Goal: Information Seeking & Learning: Find contact information

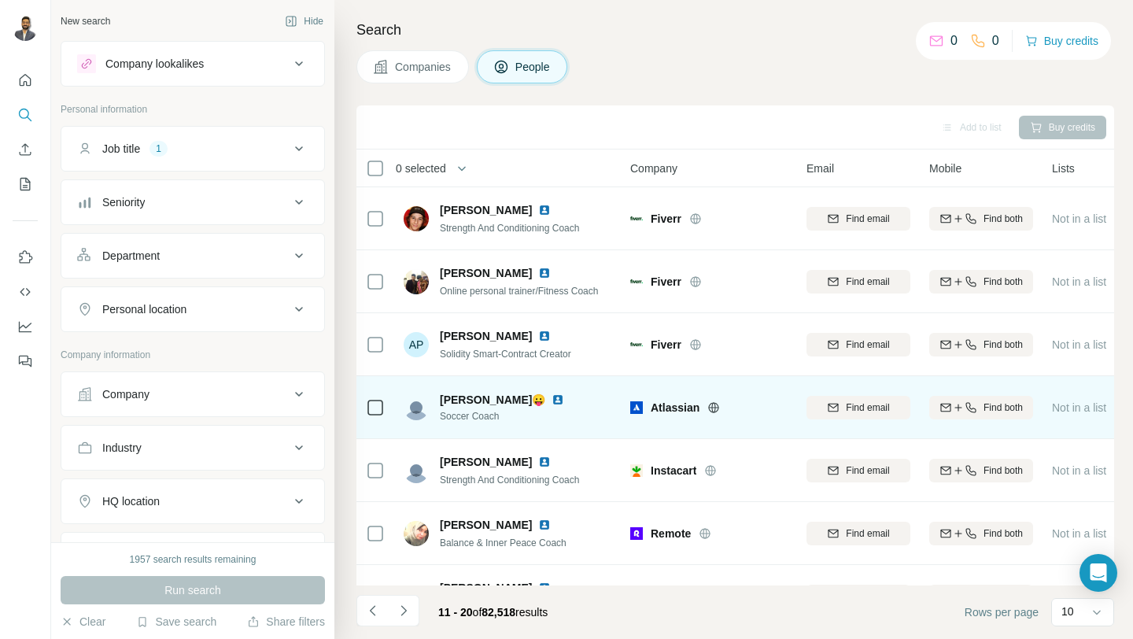
scroll to position [231, 0]
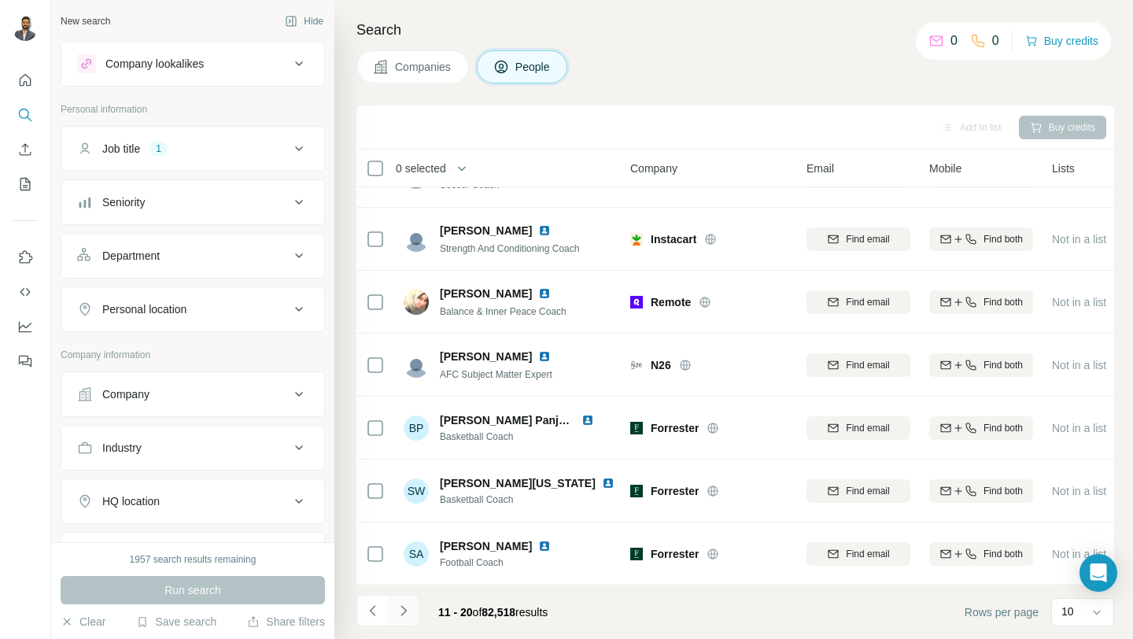
click at [405, 619] on button "Navigate to next page" at bounding box center [403, 610] width 31 height 31
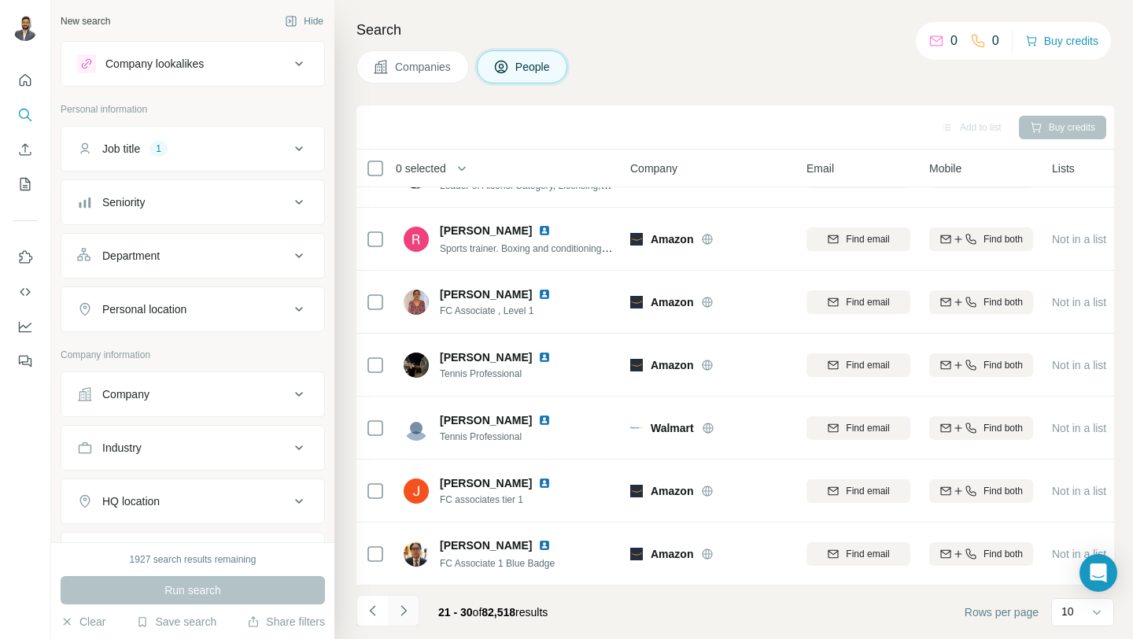
click at [405, 619] on button "Navigate to next page" at bounding box center [403, 610] width 31 height 31
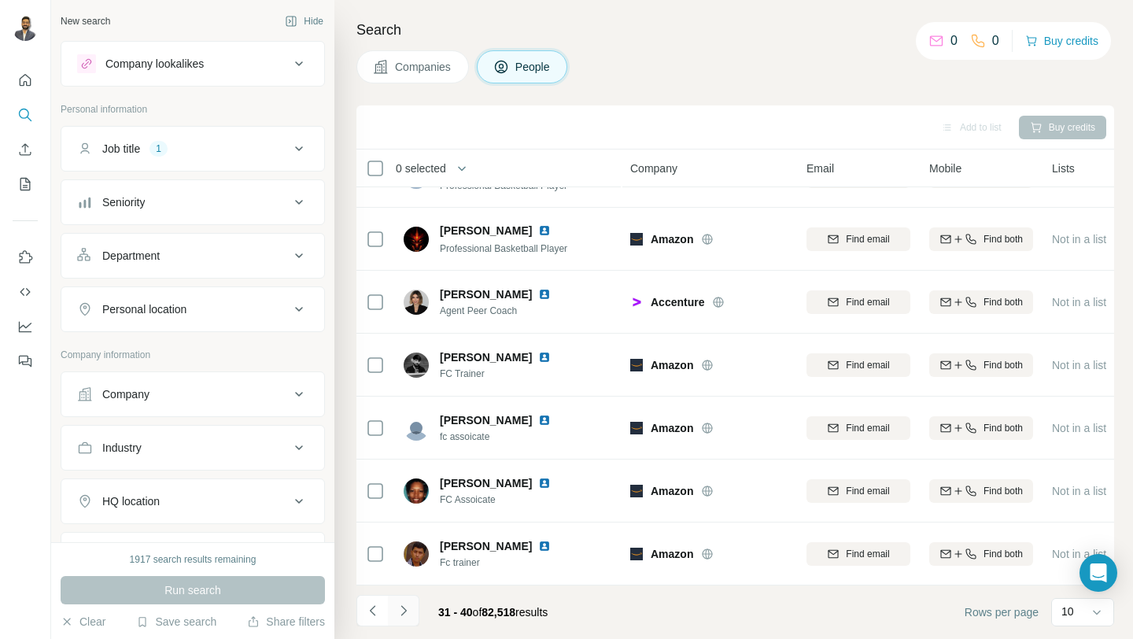
click at [405, 619] on button "Navigate to next page" at bounding box center [403, 610] width 31 height 31
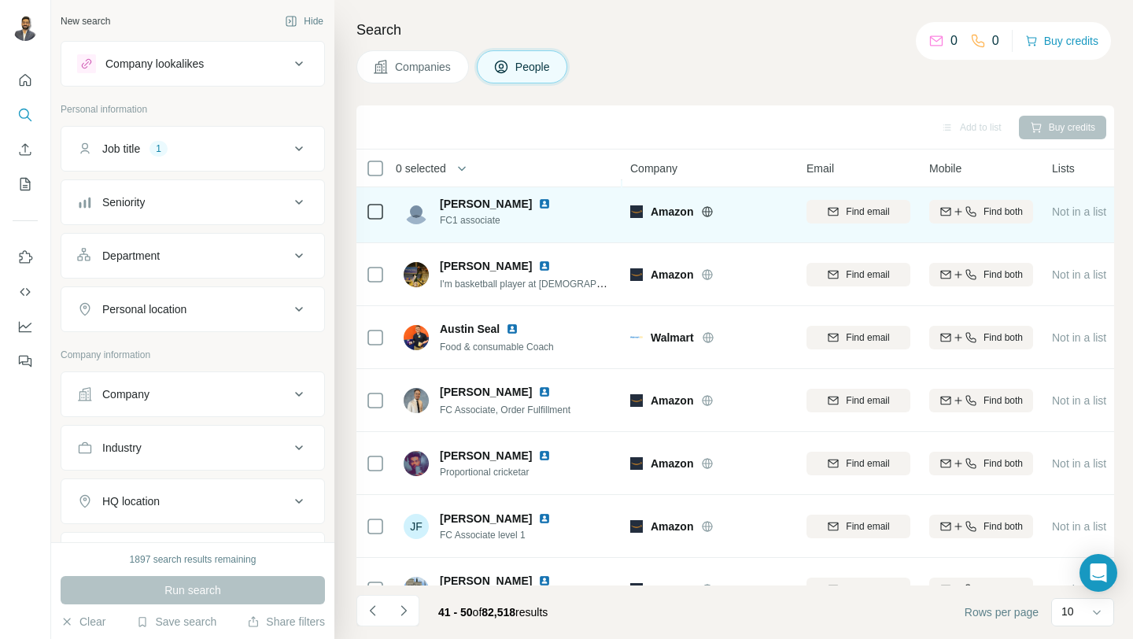
scroll to position [0, 0]
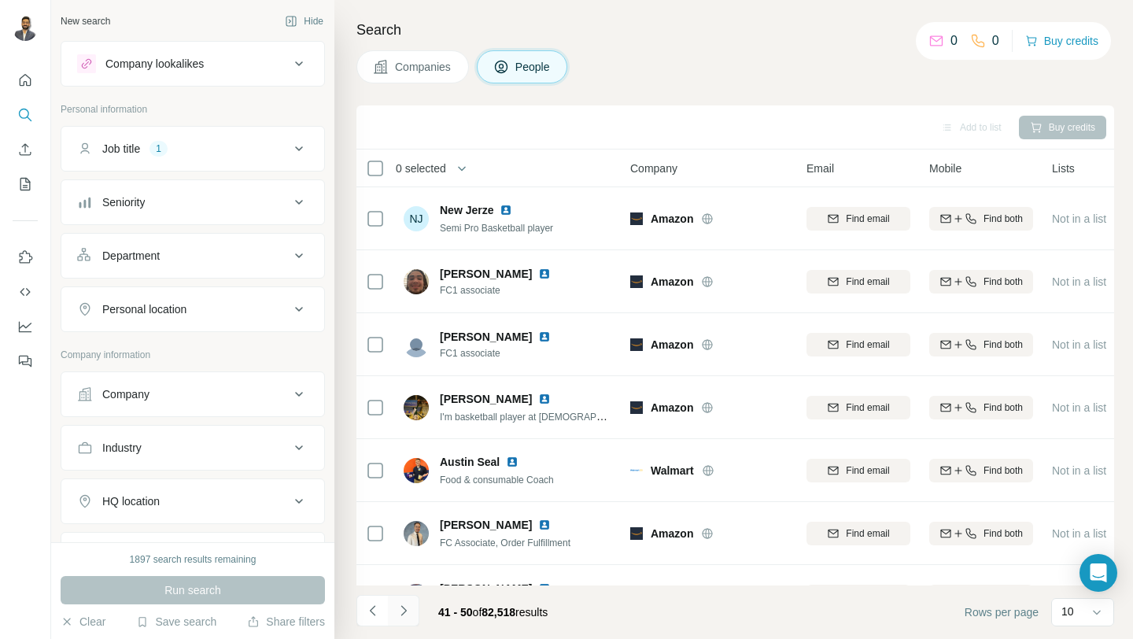
click at [406, 615] on icon "Navigate to next page" at bounding box center [404, 611] width 16 height 16
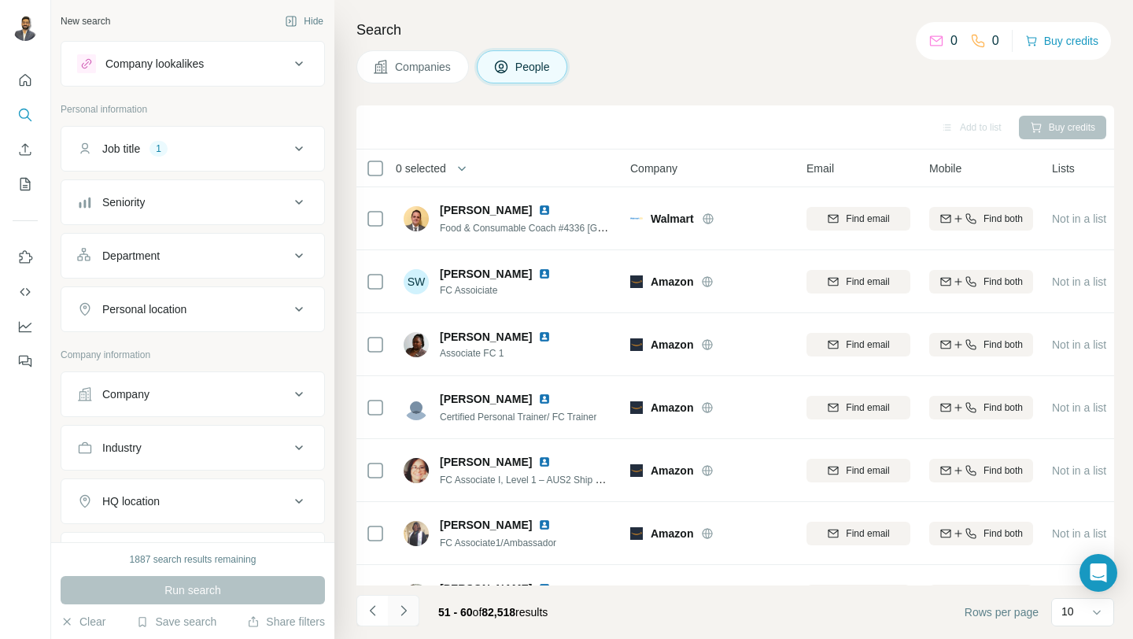
click at [408, 616] on icon "Navigate to next page" at bounding box center [404, 611] width 16 height 16
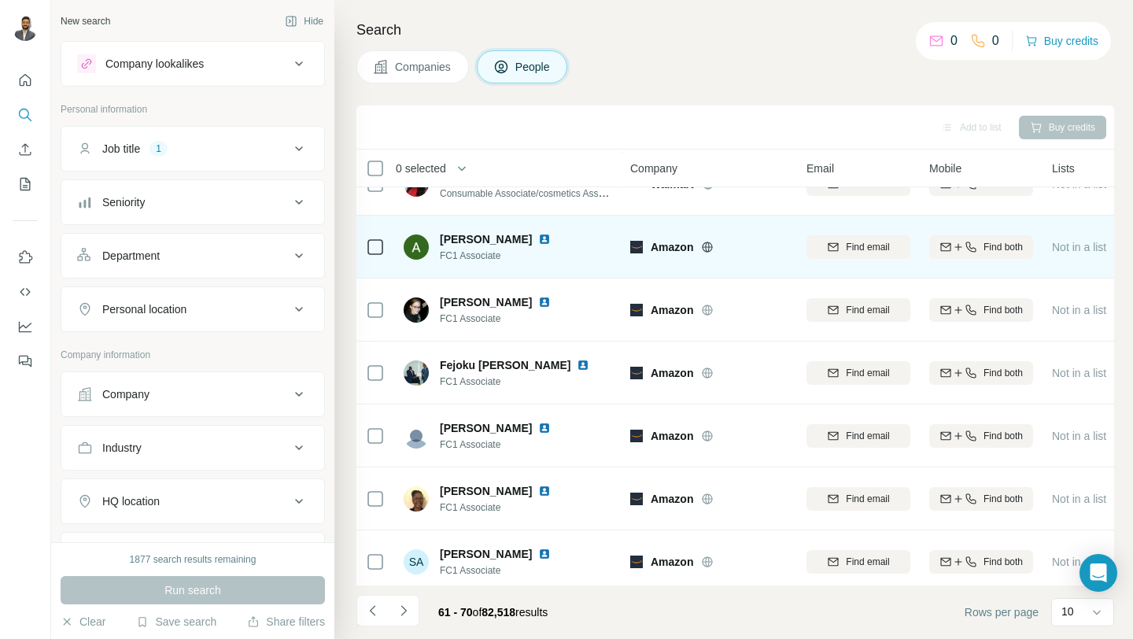
scroll to position [231, 0]
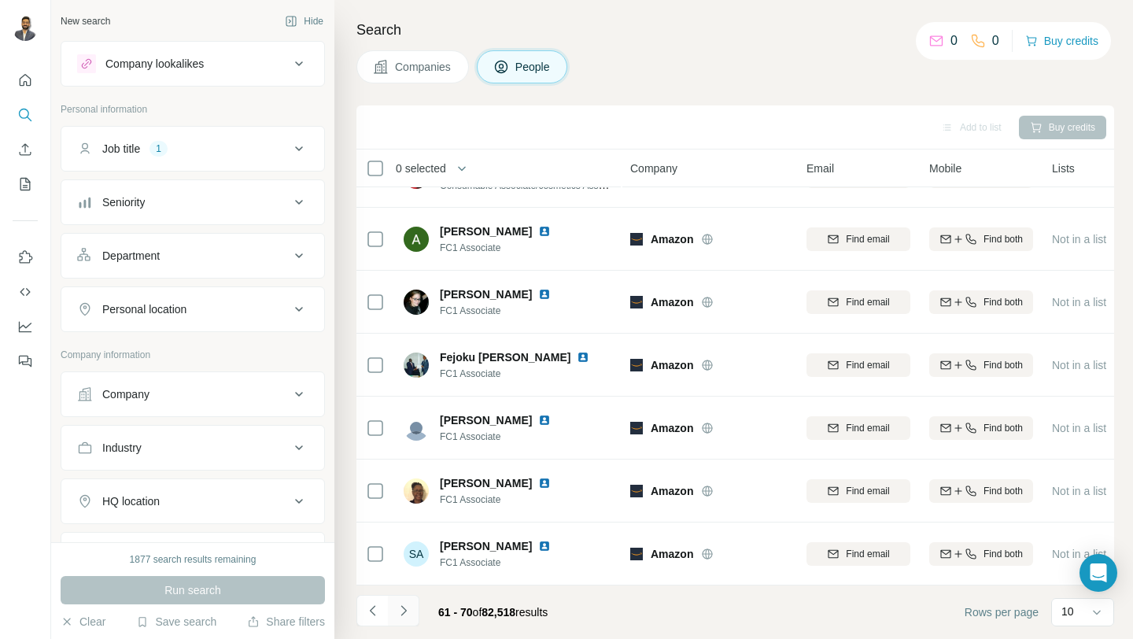
click at [407, 612] on icon "Navigate to next page" at bounding box center [404, 611] width 16 height 16
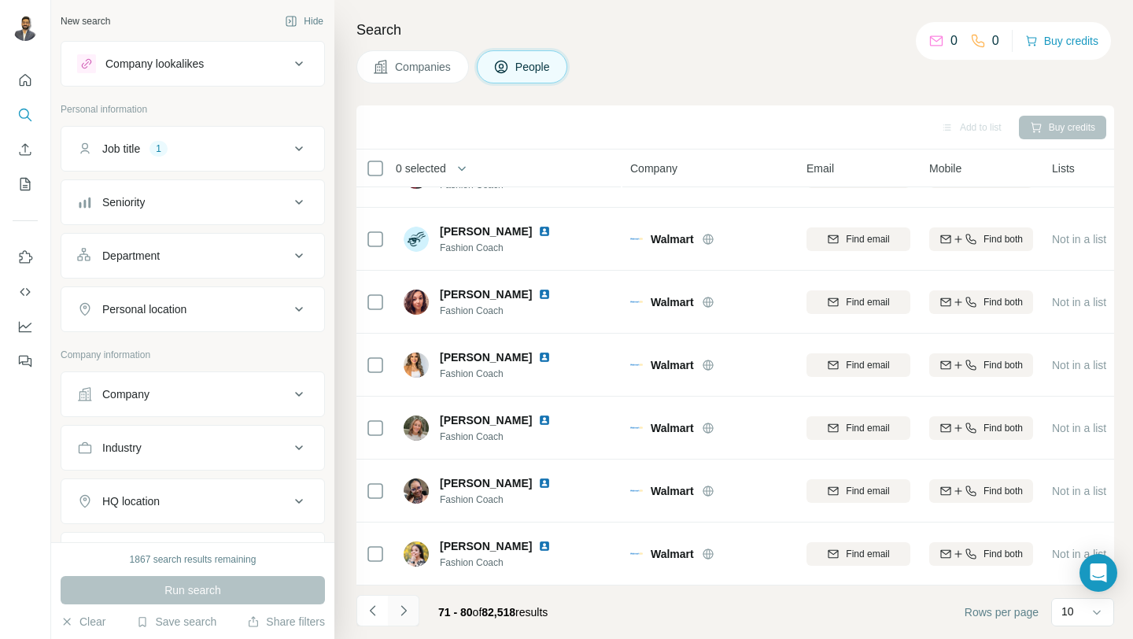
click at [413, 616] on button "Navigate to next page" at bounding box center [403, 610] width 31 height 31
click at [397, 622] on button "Navigate to next page" at bounding box center [403, 610] width 31 height 31
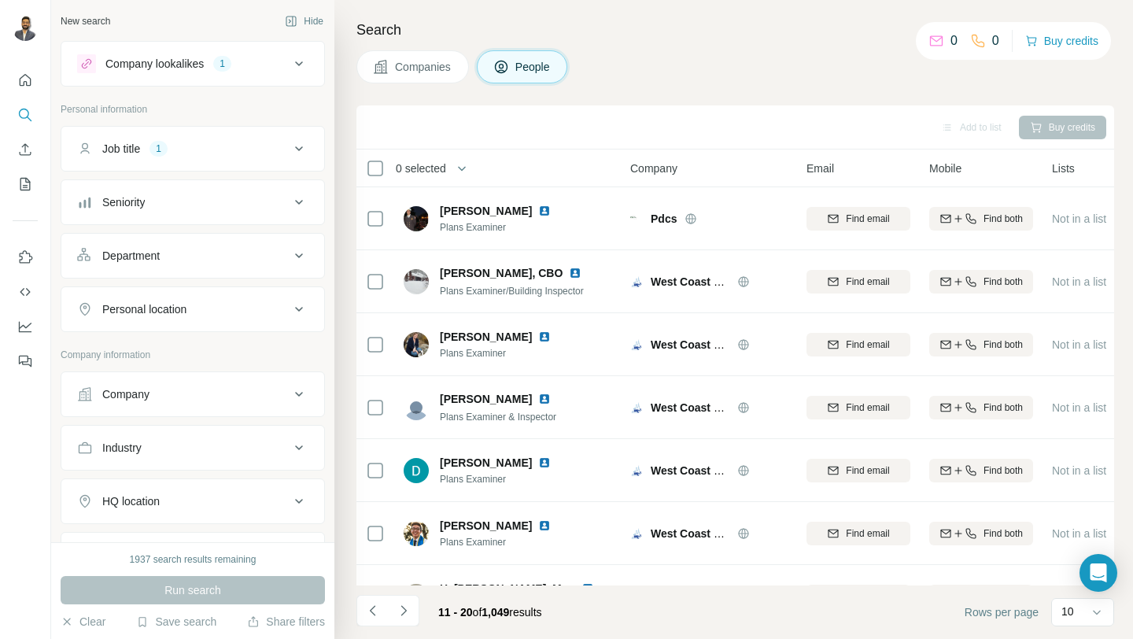
scroll to position [231, 0]
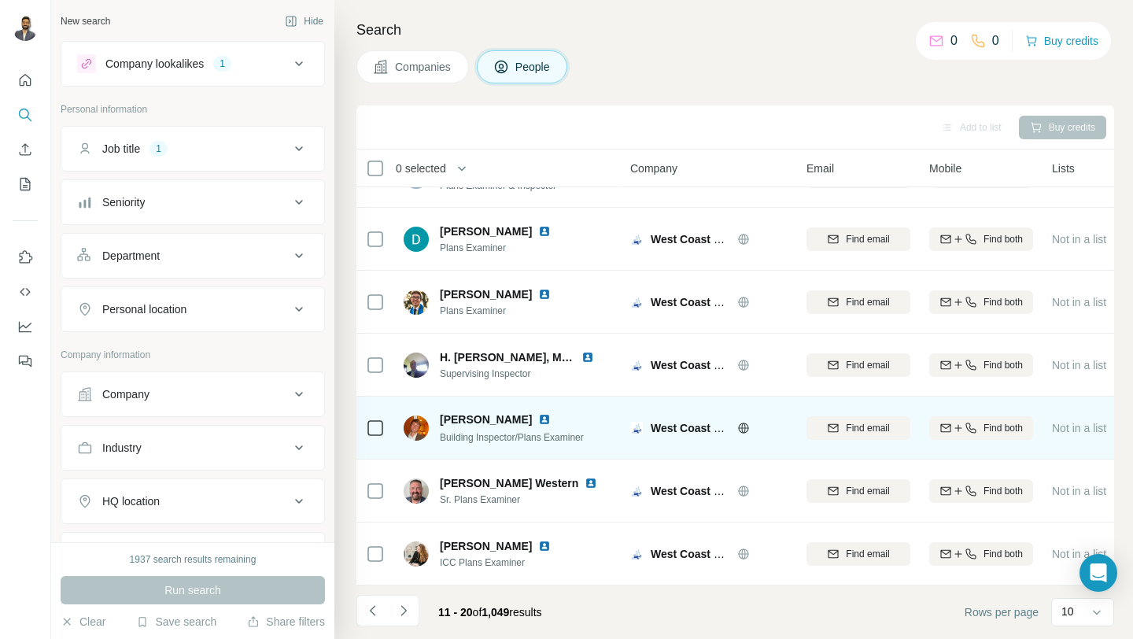
click at [538, 420] on img at bounding box center [544, 419] width 13 height 13
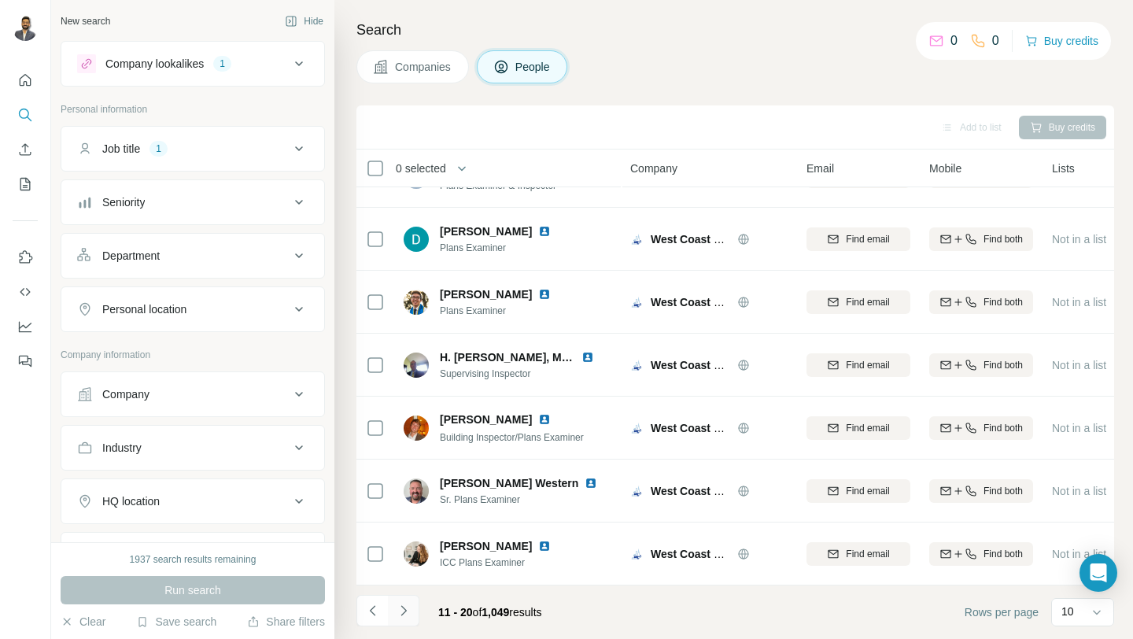
click at [407, 619] on button "Navigate to next page" at bounding box center [403, 610] width 31 height 31
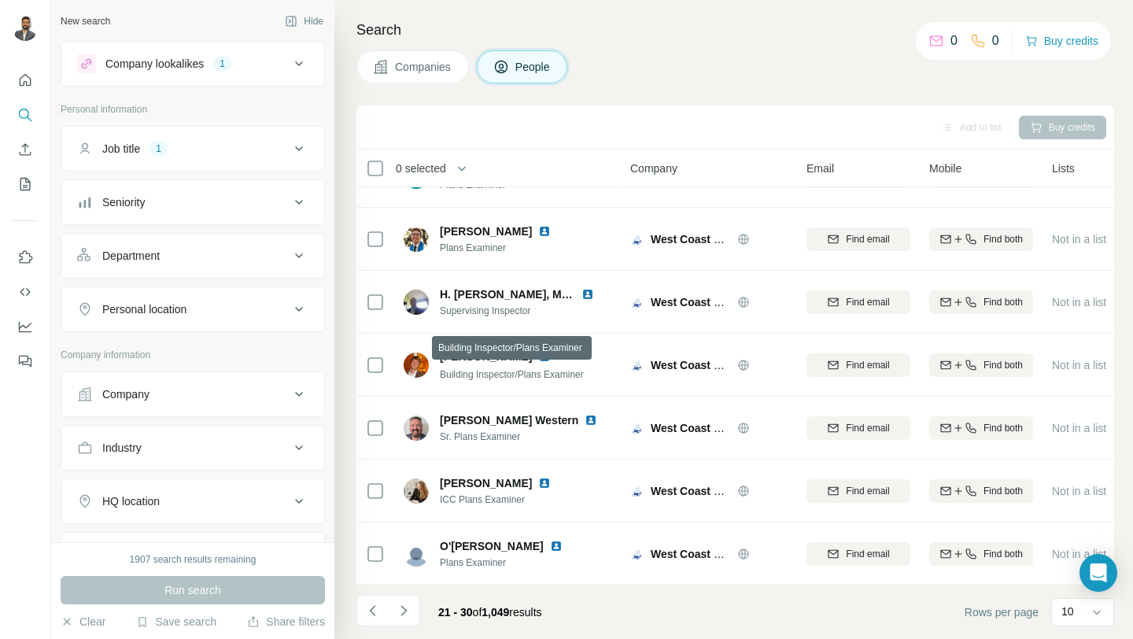
scroll to position [0, 0]
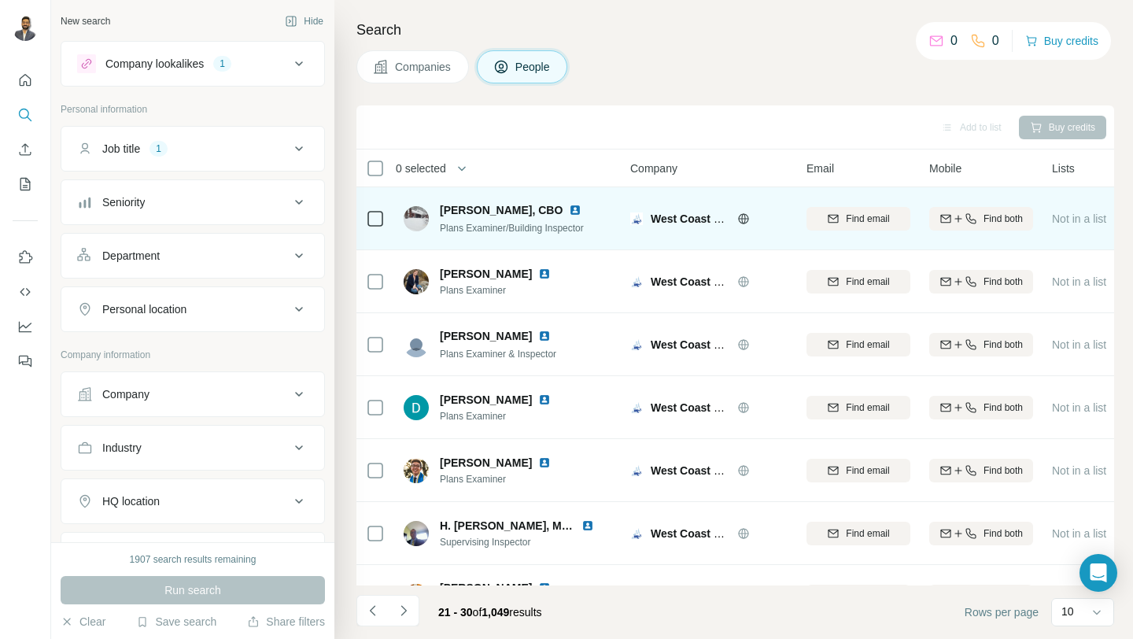
click at [573, 209] on img at bounding box center [575, 210] width 13 height 13
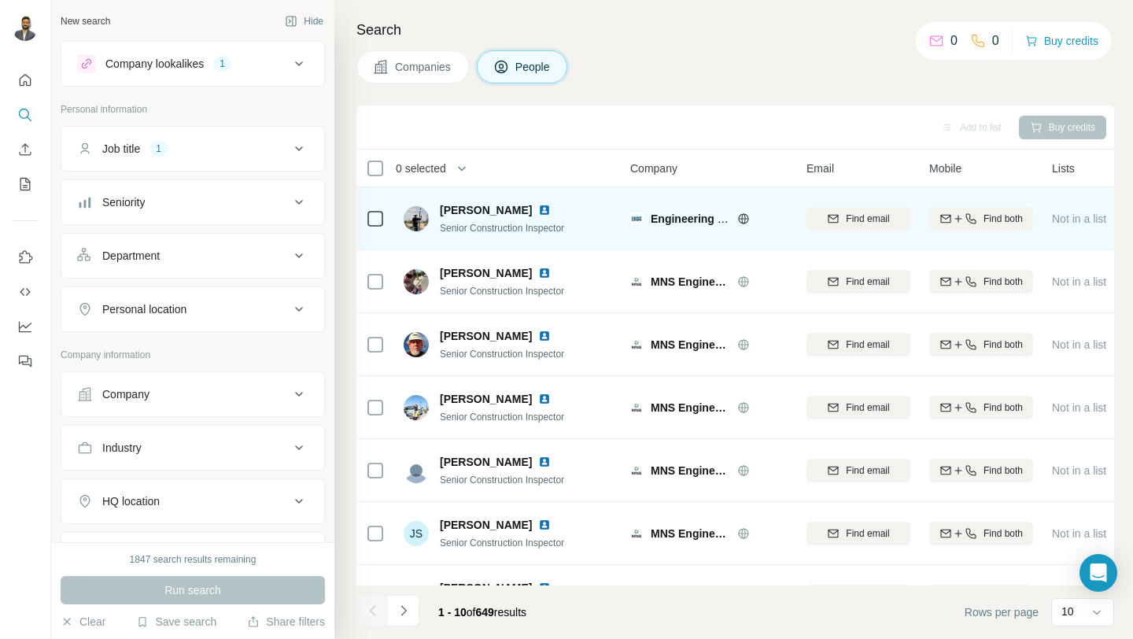
click at [539, 206] on img at bounding box center [544, 210] width 13 height 13
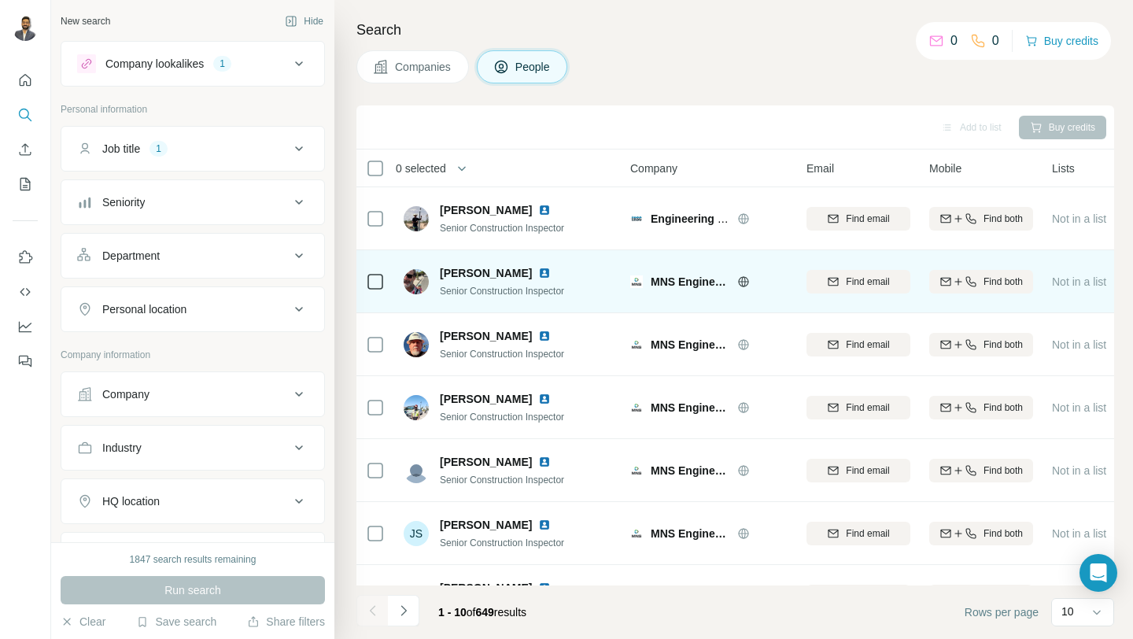
click at [538, 275] on img at bounding box center [544, 273] width 13 height 13
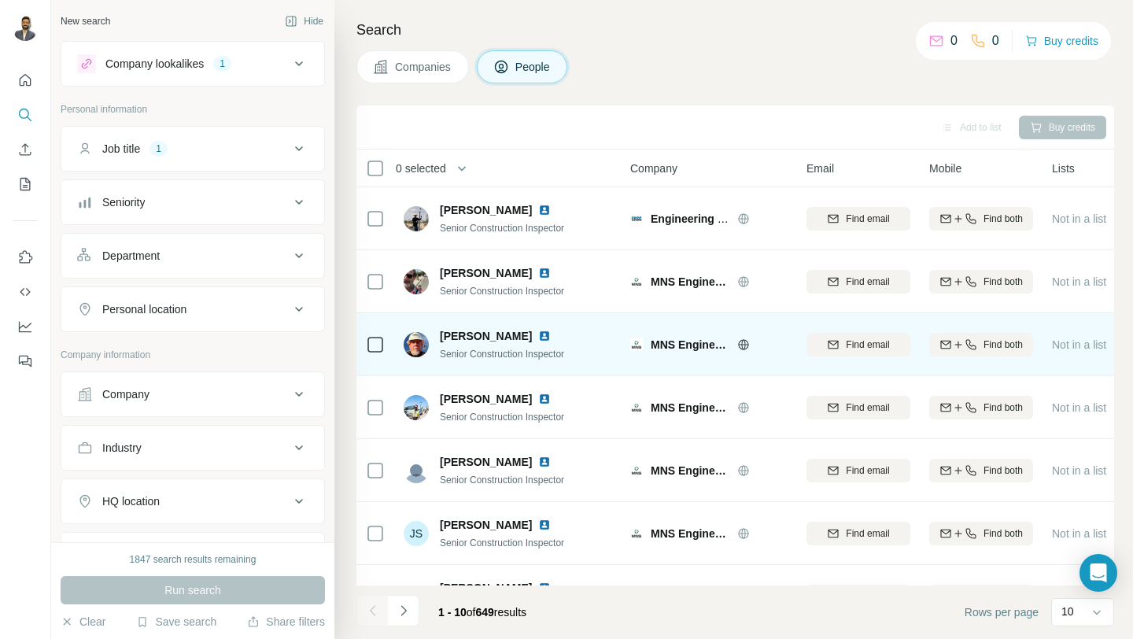
click at [538, 335] on img at bounding box center [544, 336] width 13 height 13
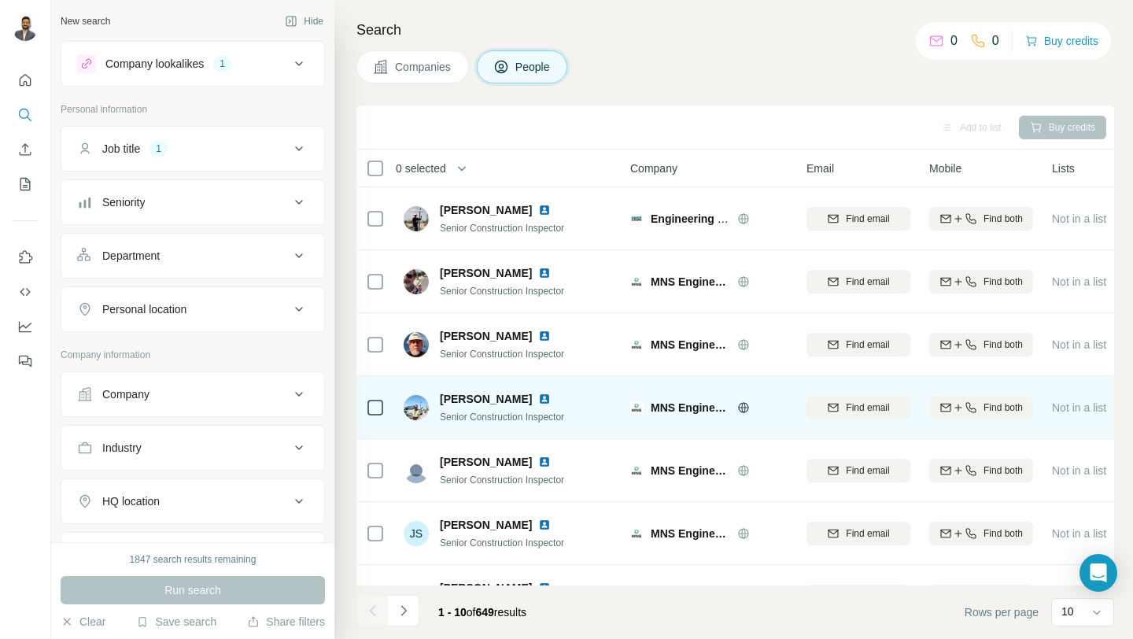
click at [551, 394] on img at bounding box center [544, 399] width 13 height 13
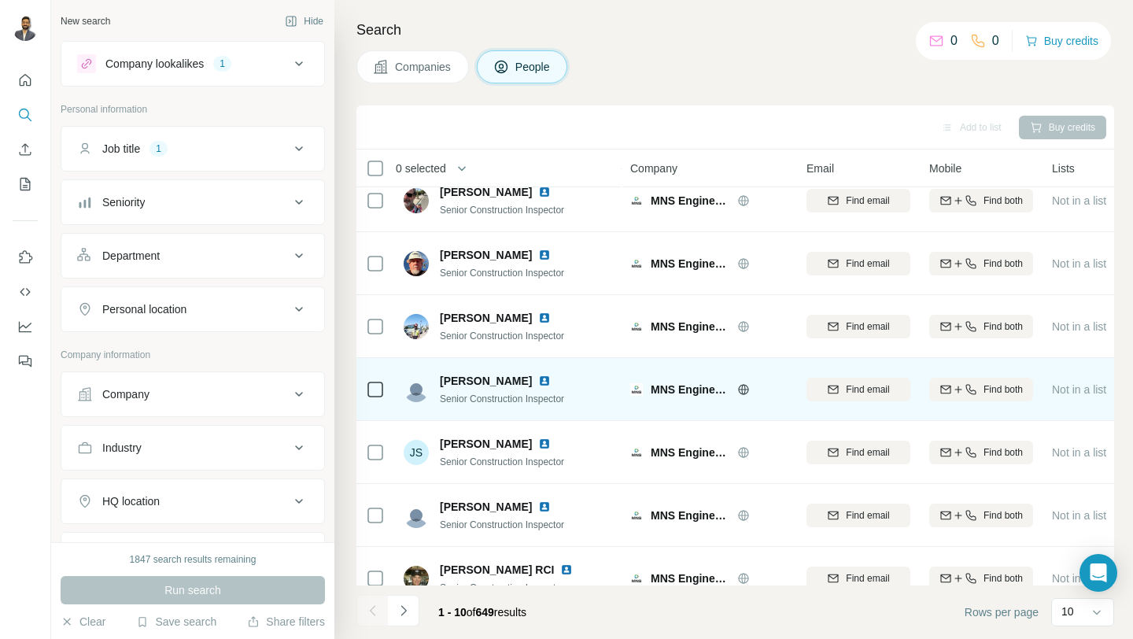
scroll to position [231, 0]
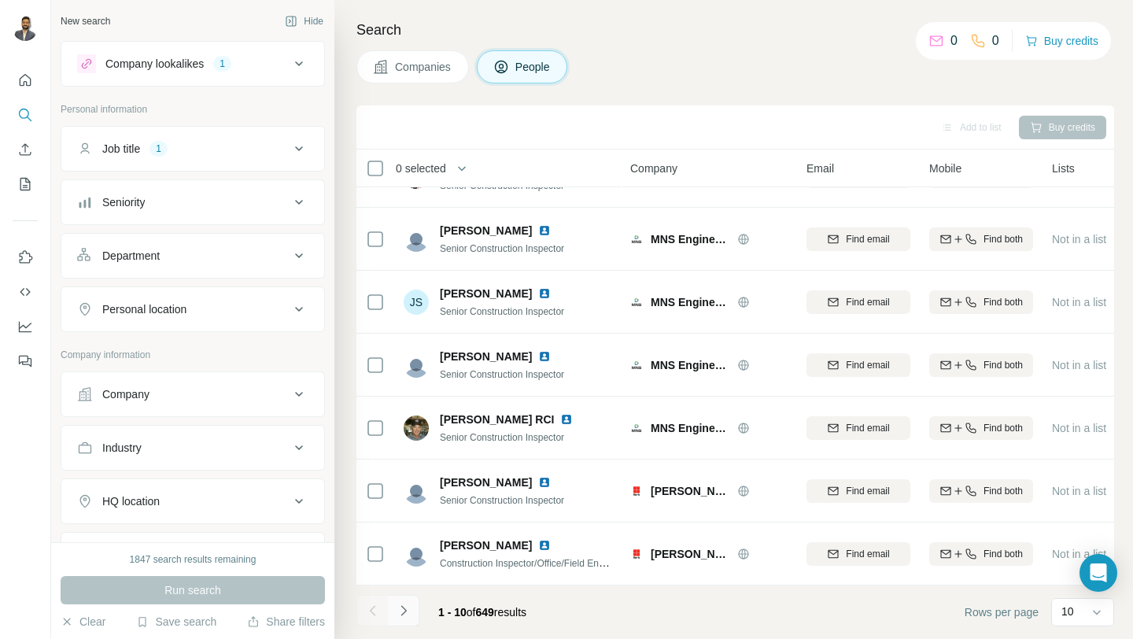
click at [406, 612] on icon "Navigate to next page" at bounding box center [404, 611] width 16 height 16
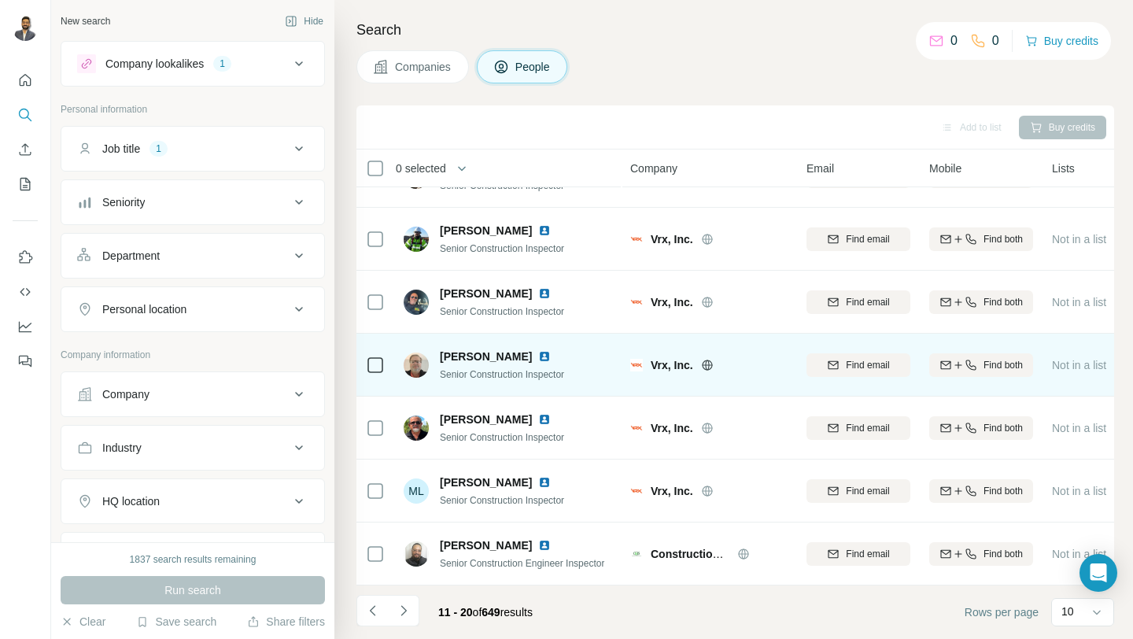
scroll to position [0, 0]
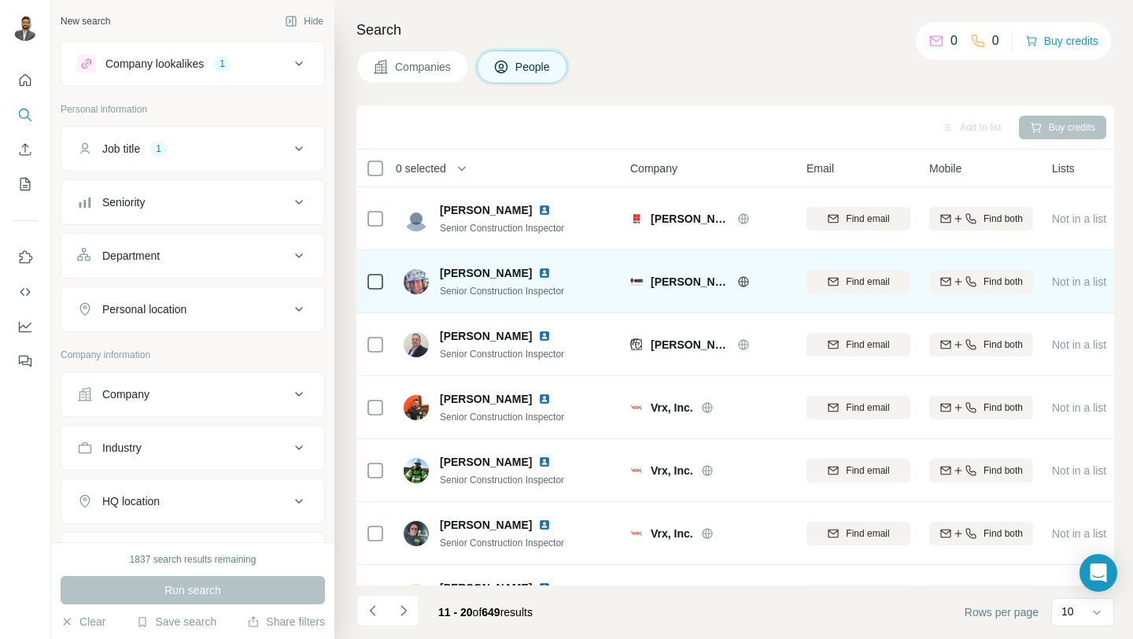
click at [538, 272] on img at bounding box center [544, 273] width 13 height 13
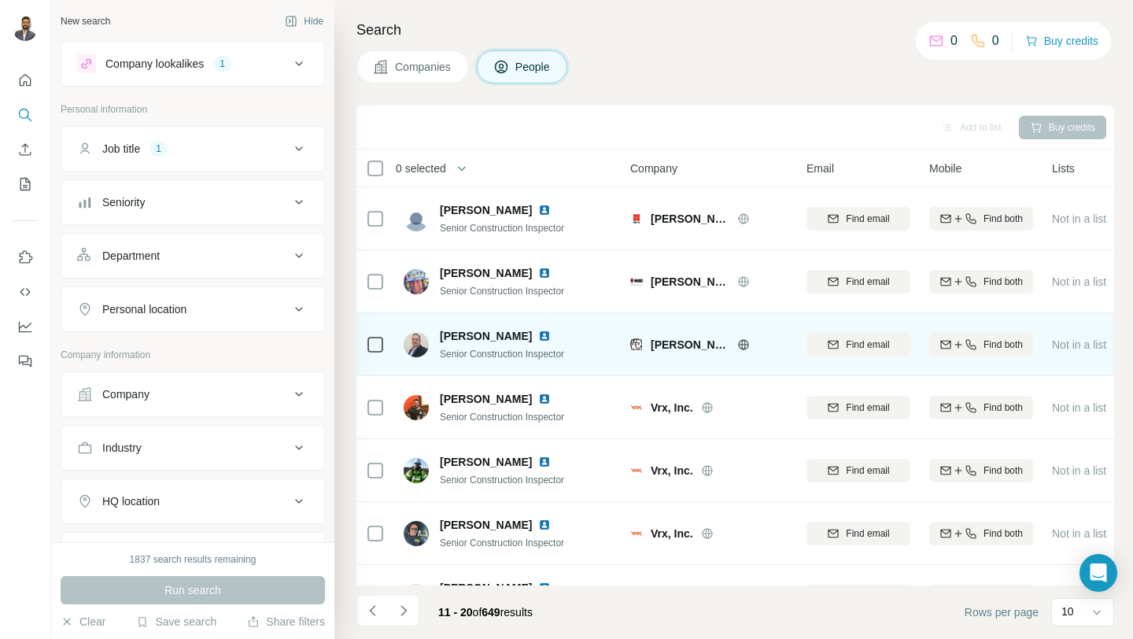
click at [538, 335] on img at bounding box center [544, 336] width 13 height 13
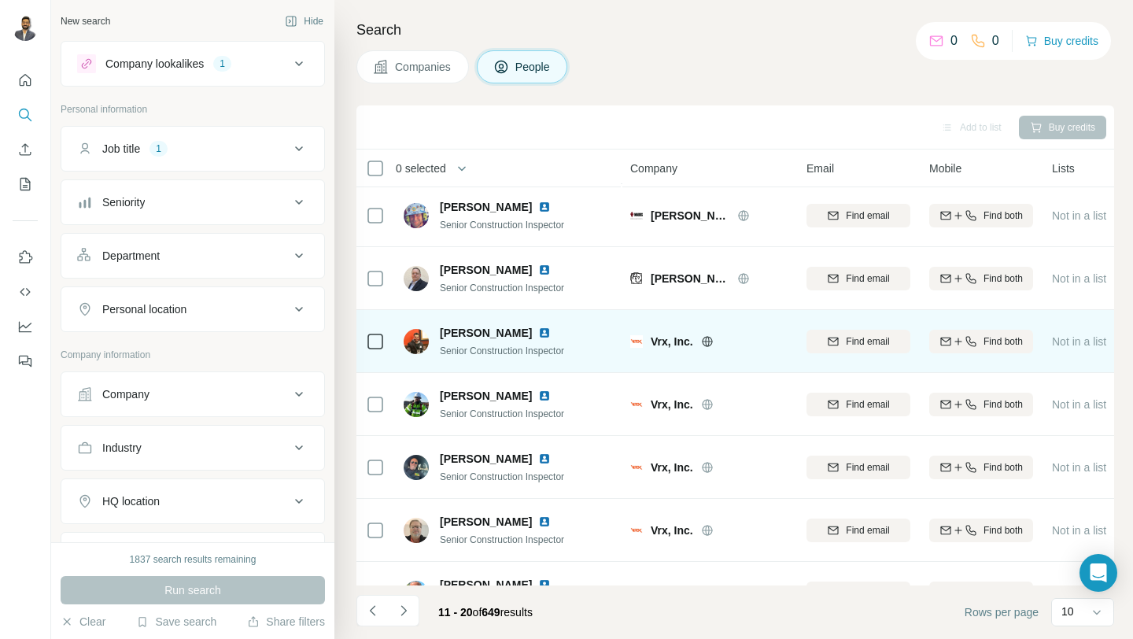
scroll to position [104, 0]
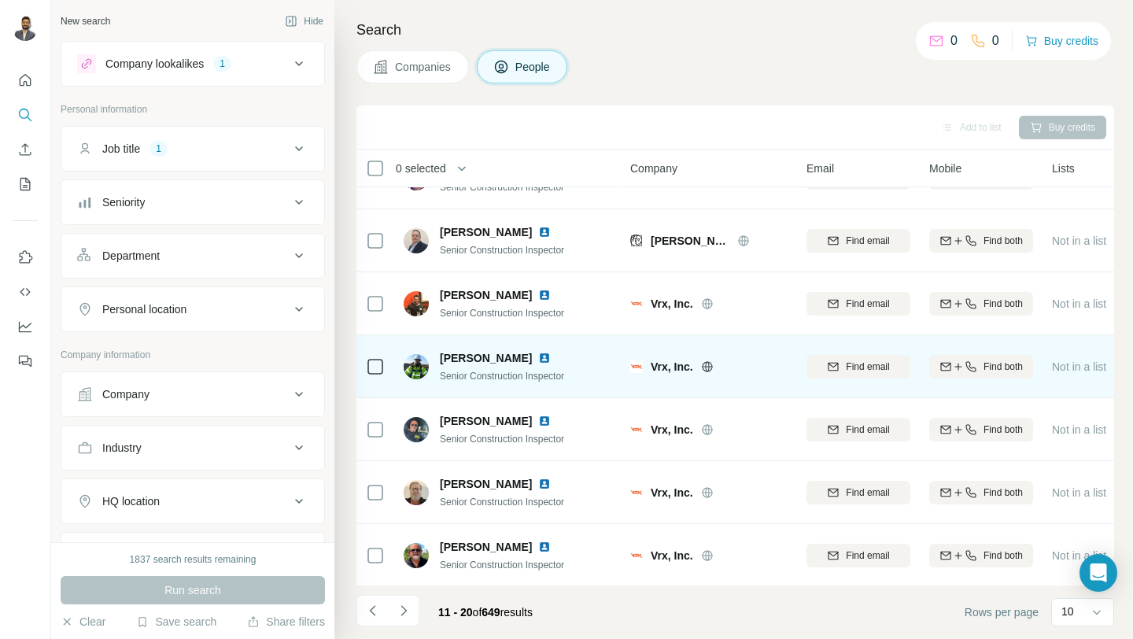
click at [538, 358] on img at bounding box center [544, 358] width 13 height 13
click at [538, 356] on img at bounding box center [544, 358] width 13 height 13
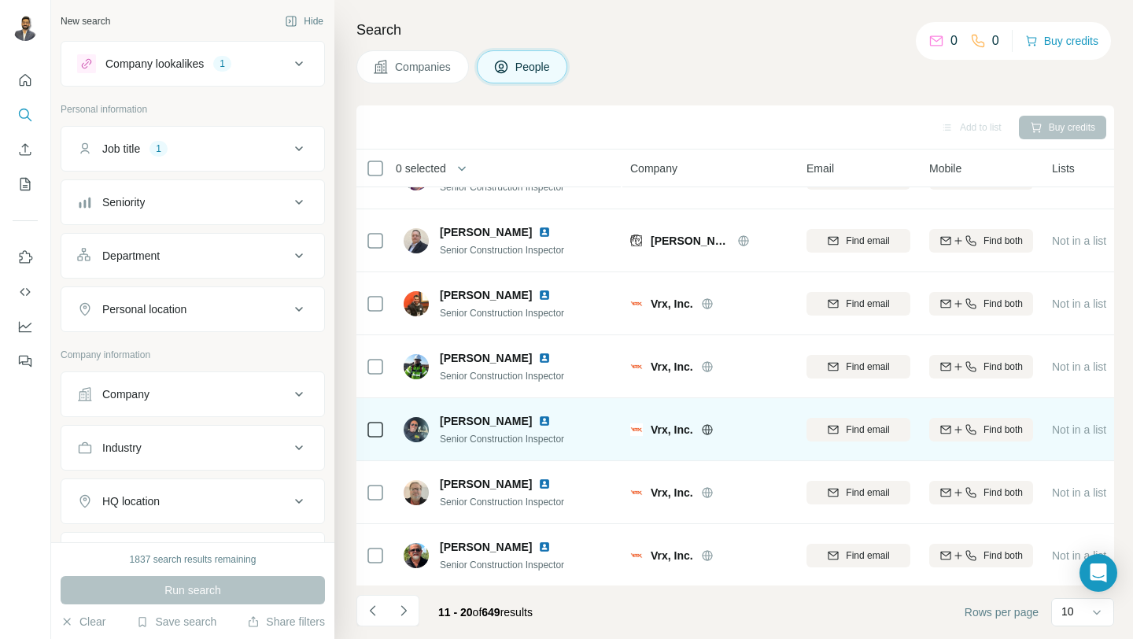
click at [538, 423] on img at bounding box center [544, 421] width 13 height 13
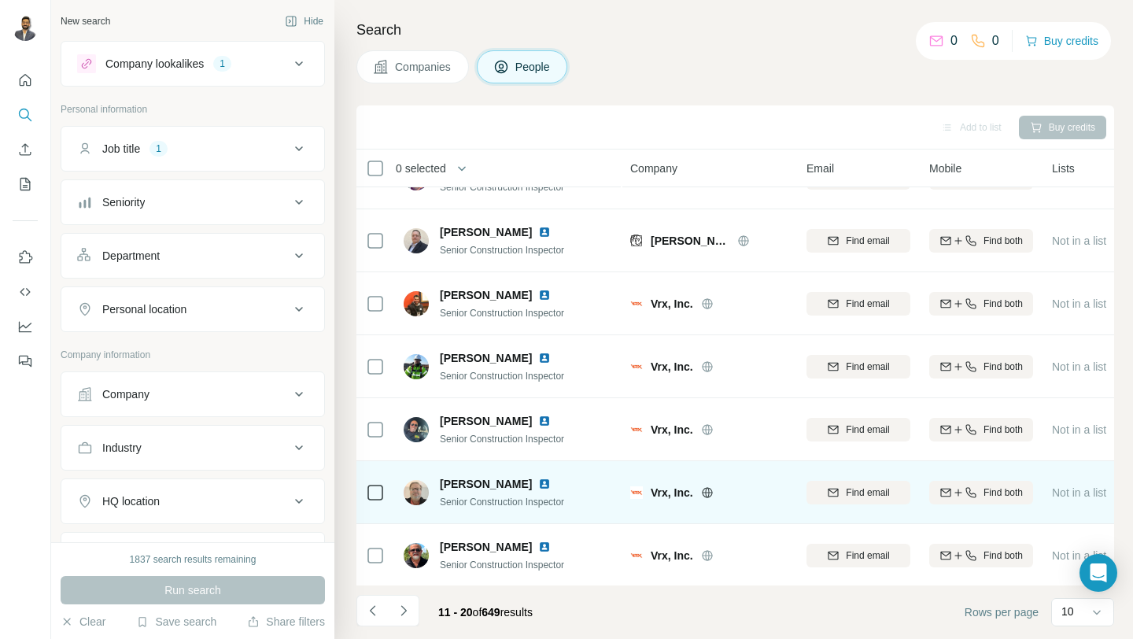
click at [538, 479] on img at bounding box center [544, 484] width 13 height 13
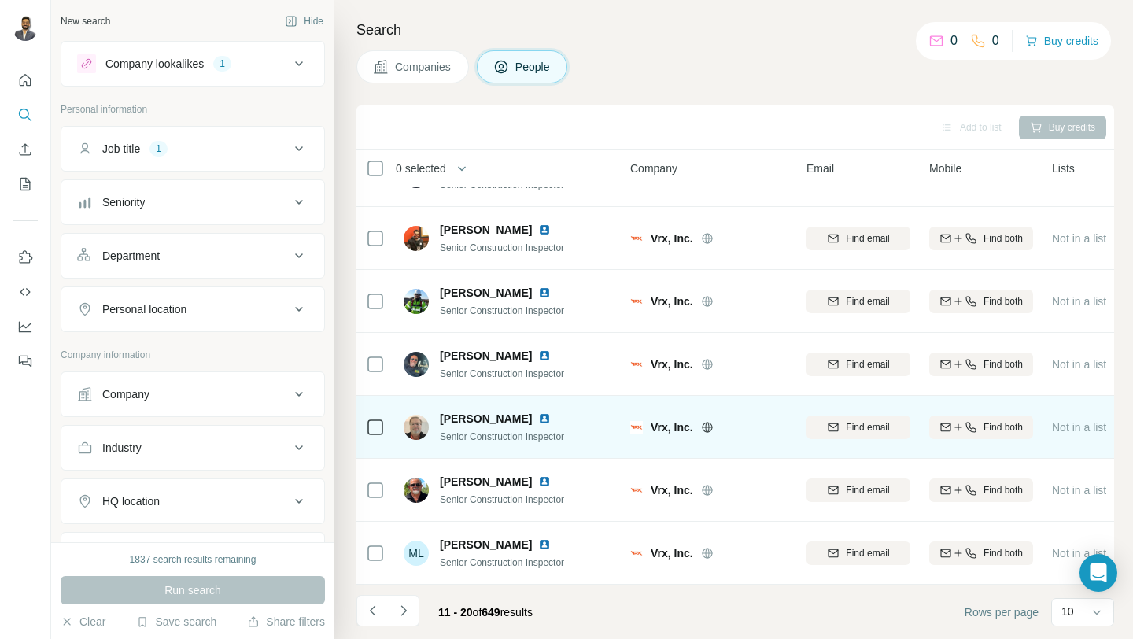
scroll to position [172, 0]
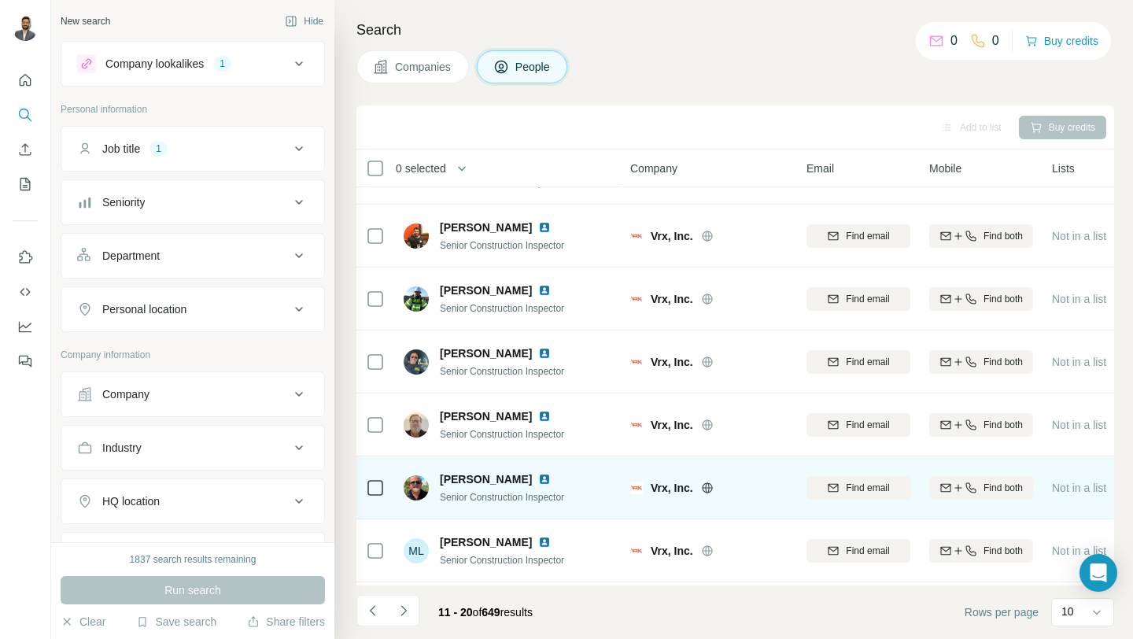
click at [538, 482] on img at bounding box center [544, 479] width 13 height 13
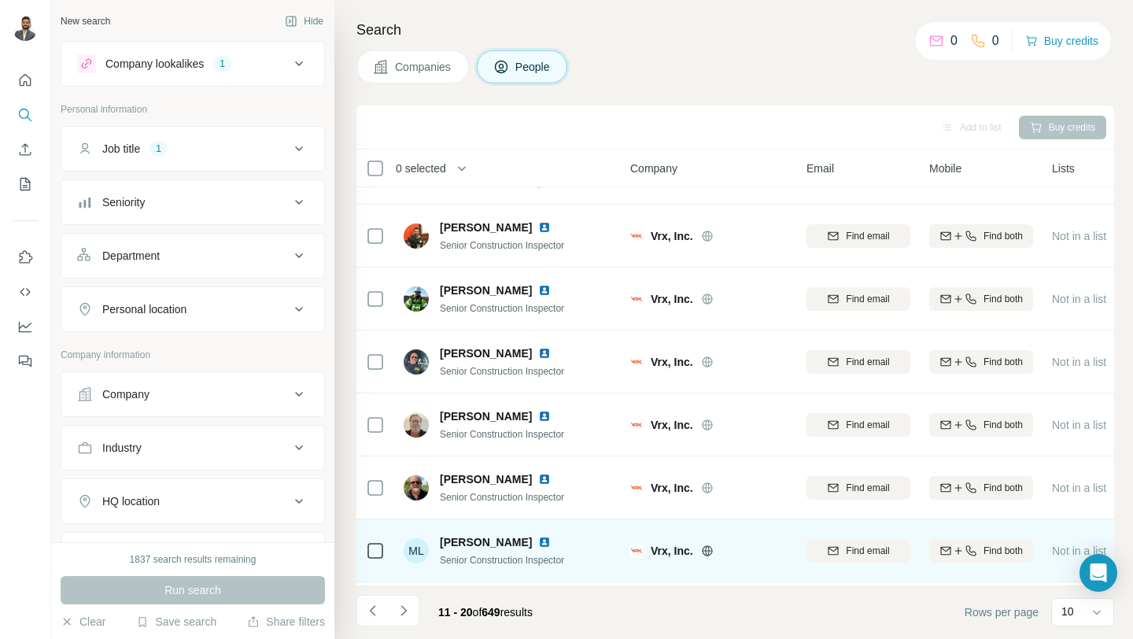
scroll to position [231, 0]
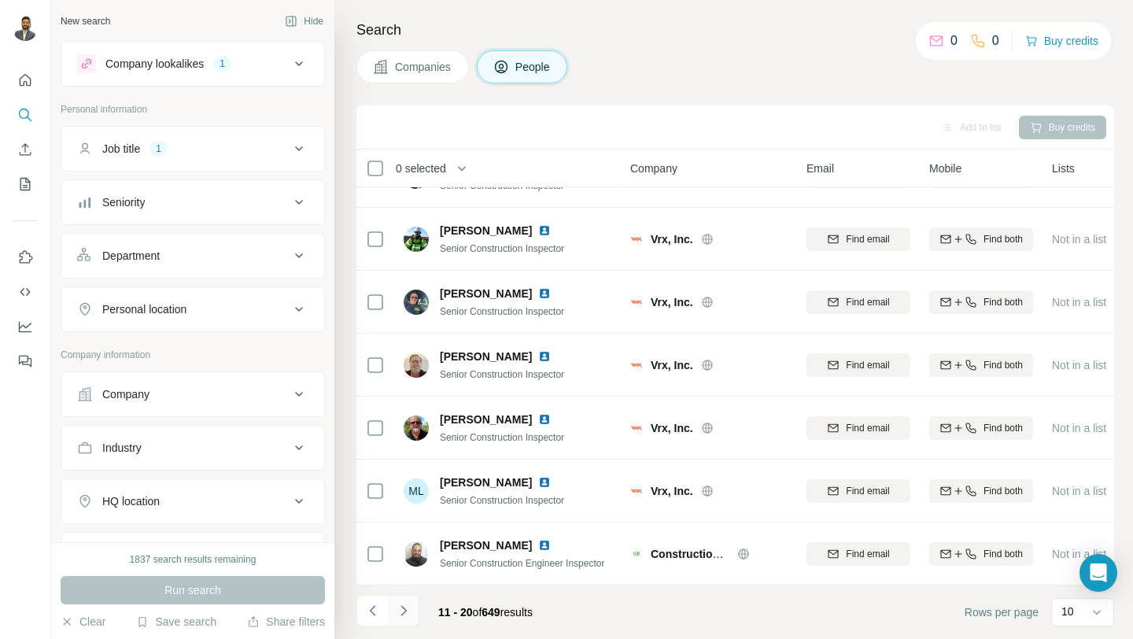
click at [412, 617] on button "Navigate to next page" at bounding box center [403, 610] width 31 height 31
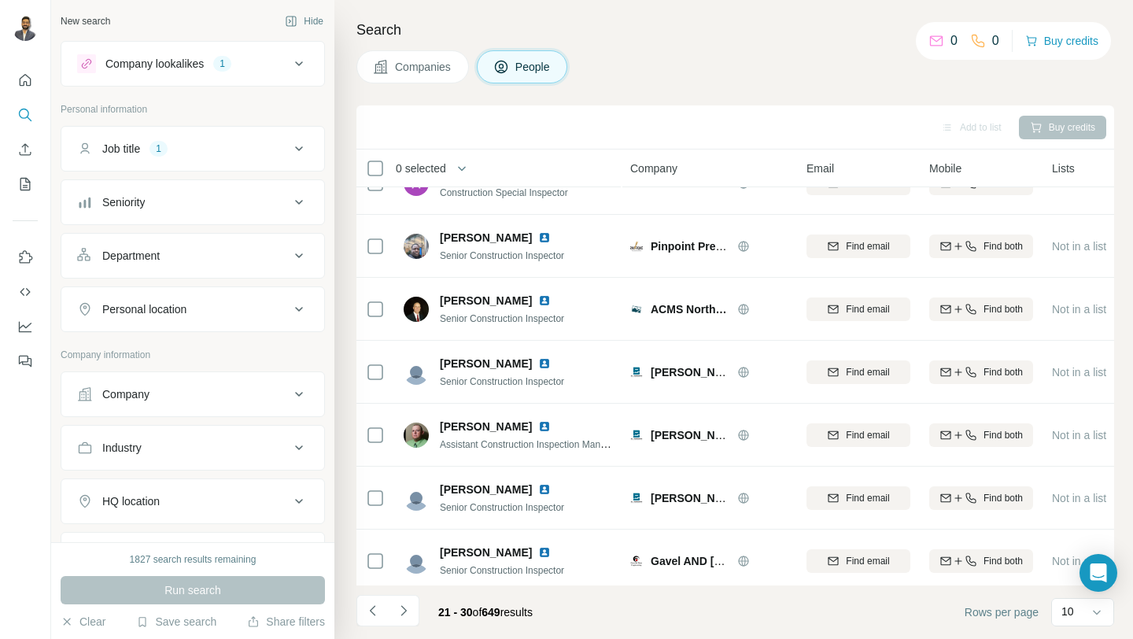
scroll to position [0, 0]
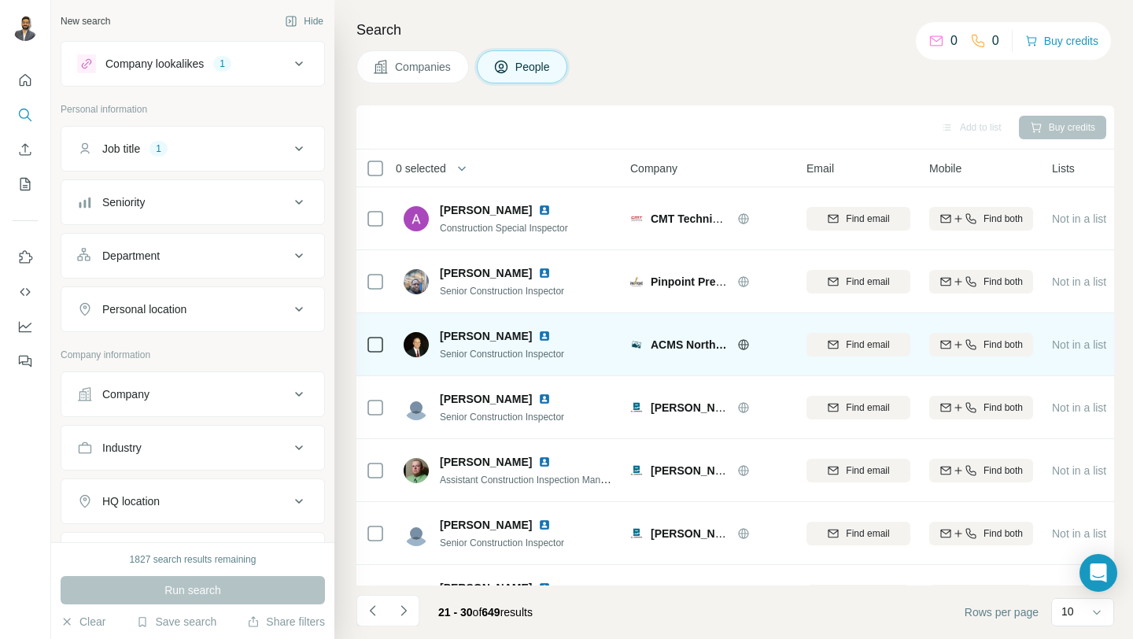
click at [538, 333] on img at bounding box center [544, 336] width 13 height 13
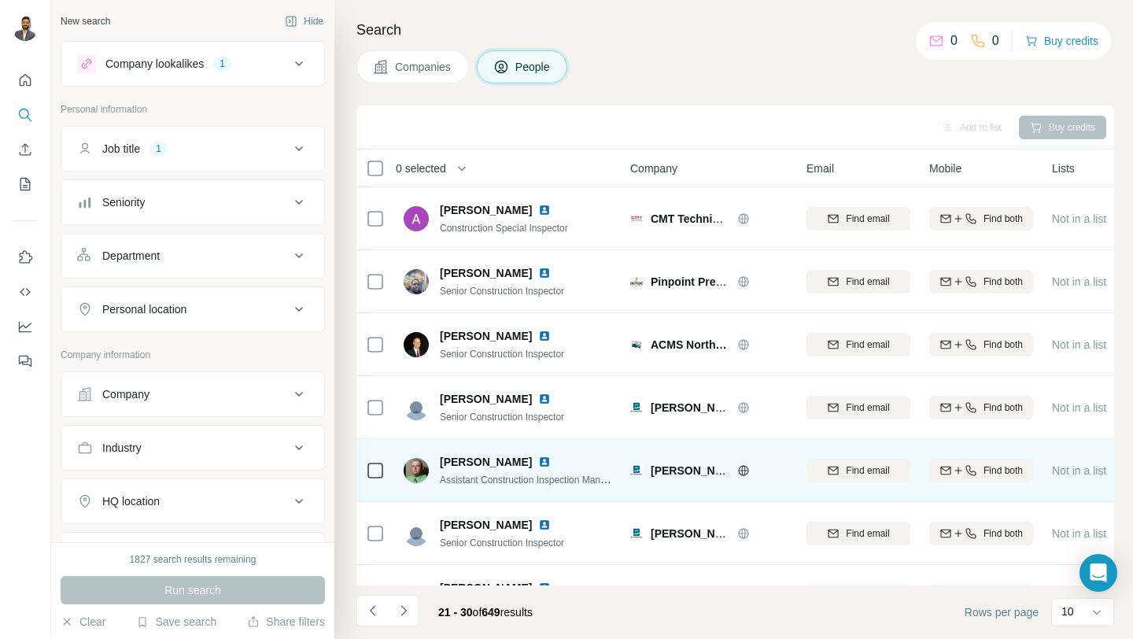
click at [551, 462] on img at bounding box center [544, 462] width 13 height 13
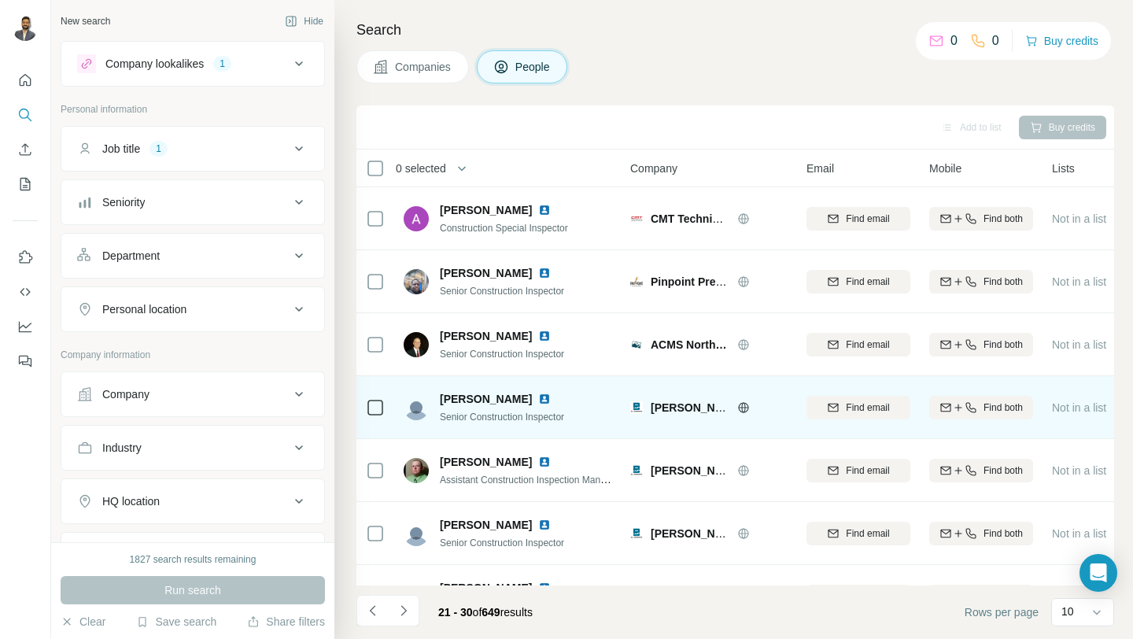
scroll to position [231, 0]
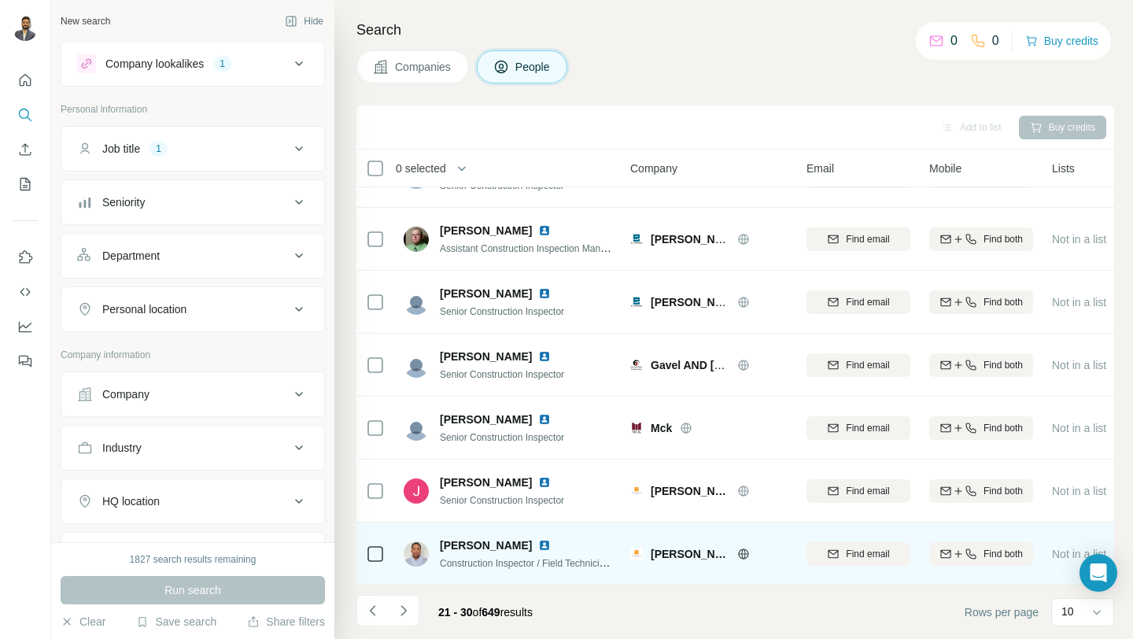
click at [551, 543] on img at bounding box center [544, 545] width 13 height 13
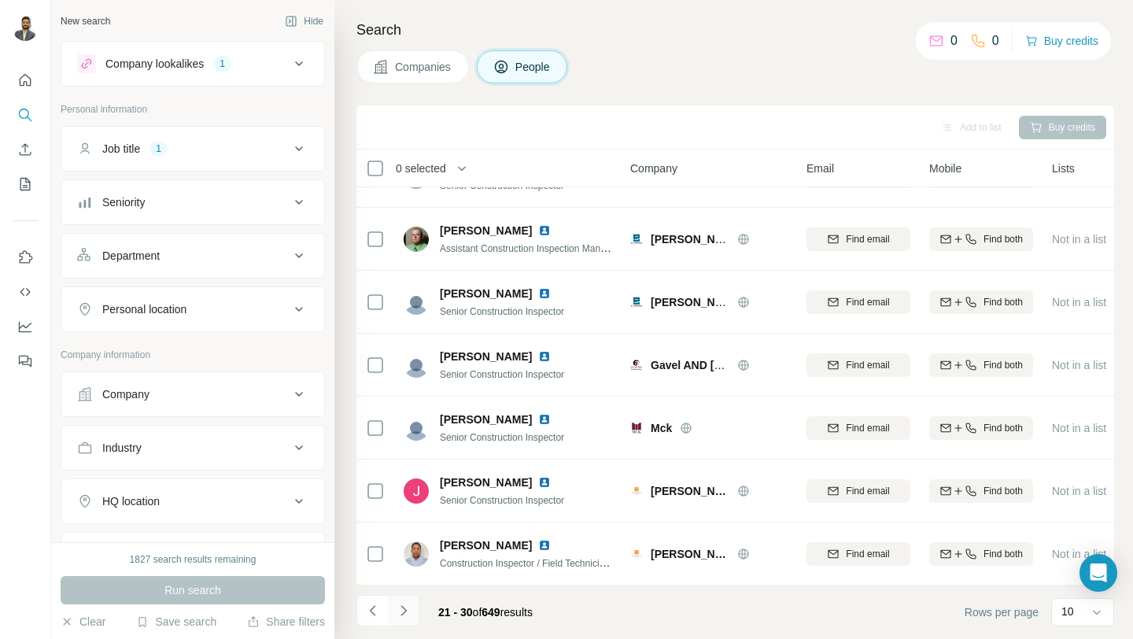
click at [401, 620] on button "Navigate to next page" at bounding box center [403, 610] width 31 height 31
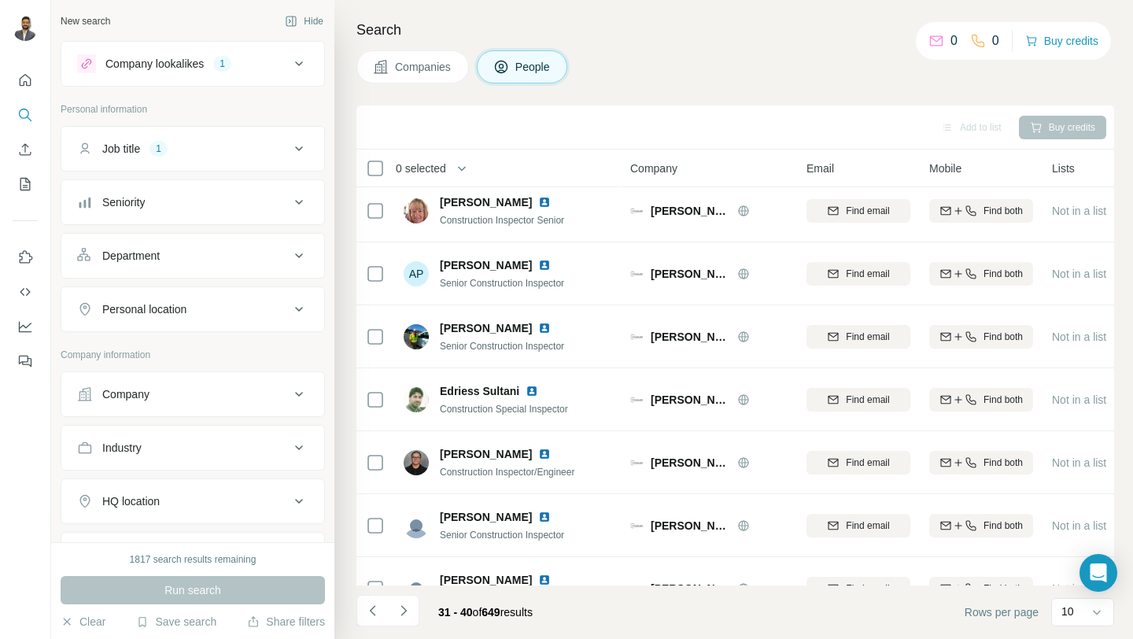
scroll to position [0, 0]
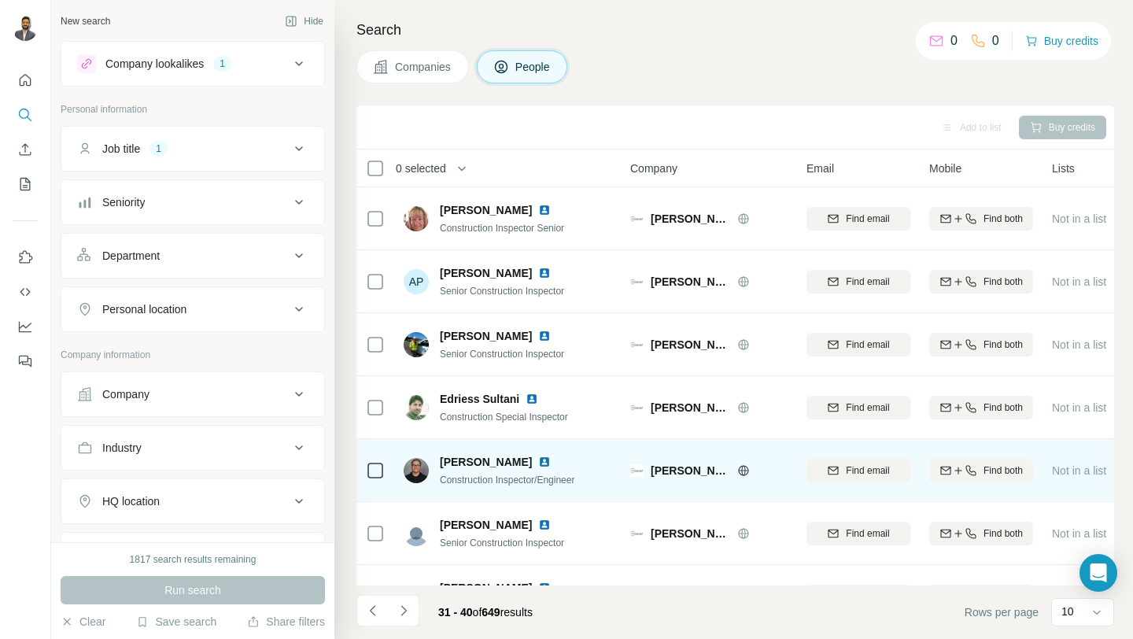
click at [538, 461] on img at bounding box center [544, 462] width 13 height 13
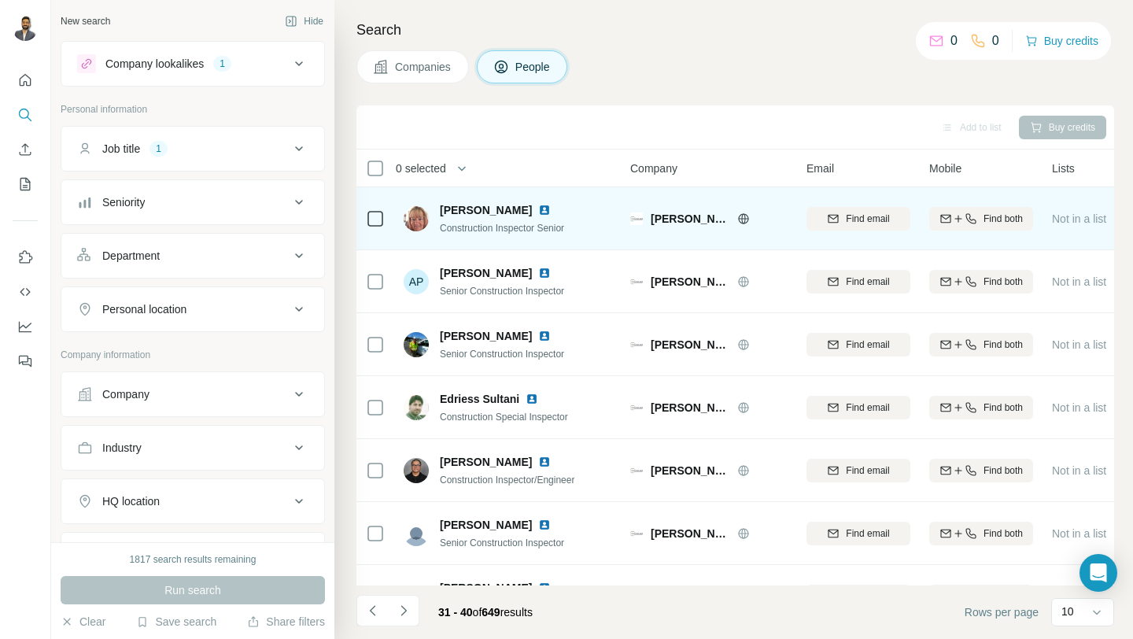
click at [538, 205] on img at bounding box center [544, 210] width 13 height 13
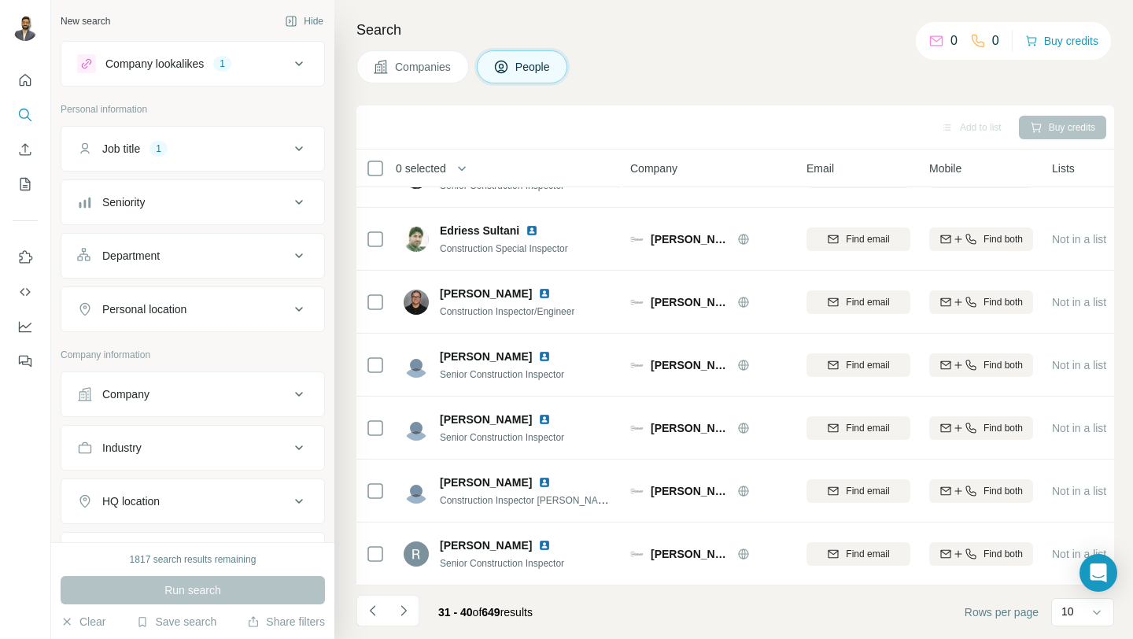
scroll to position [231, 0]
click at [403, 609] on icon "Navigate to next page" at bounding box center [404, 611] width 16 height 16
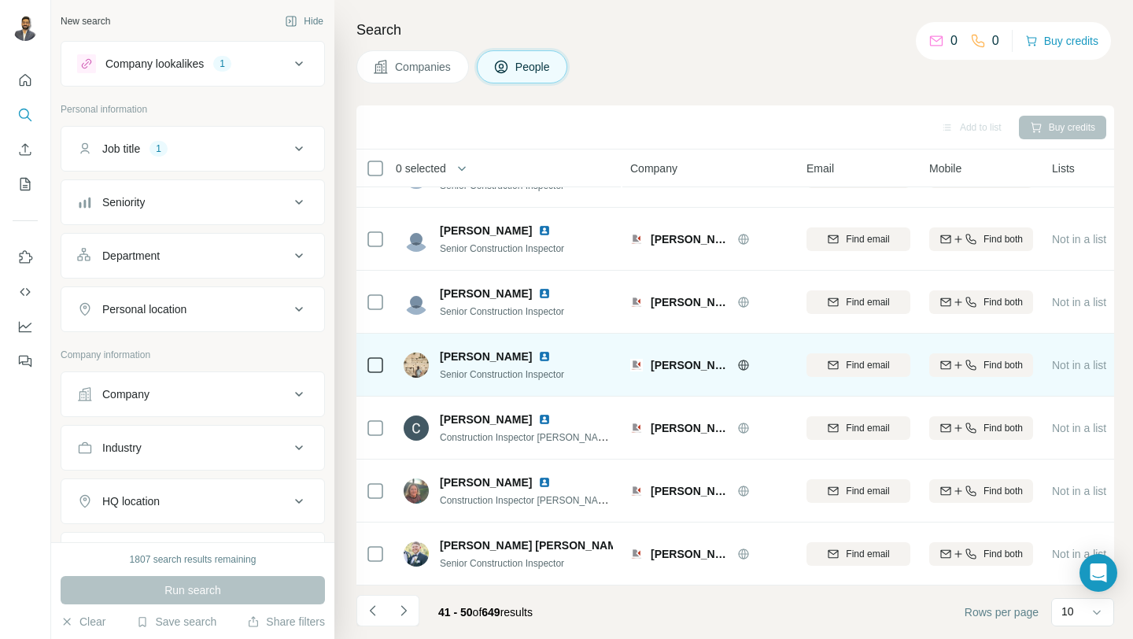
click at [538, 354] on img at bounding box center [544, 356] width 13 height 13
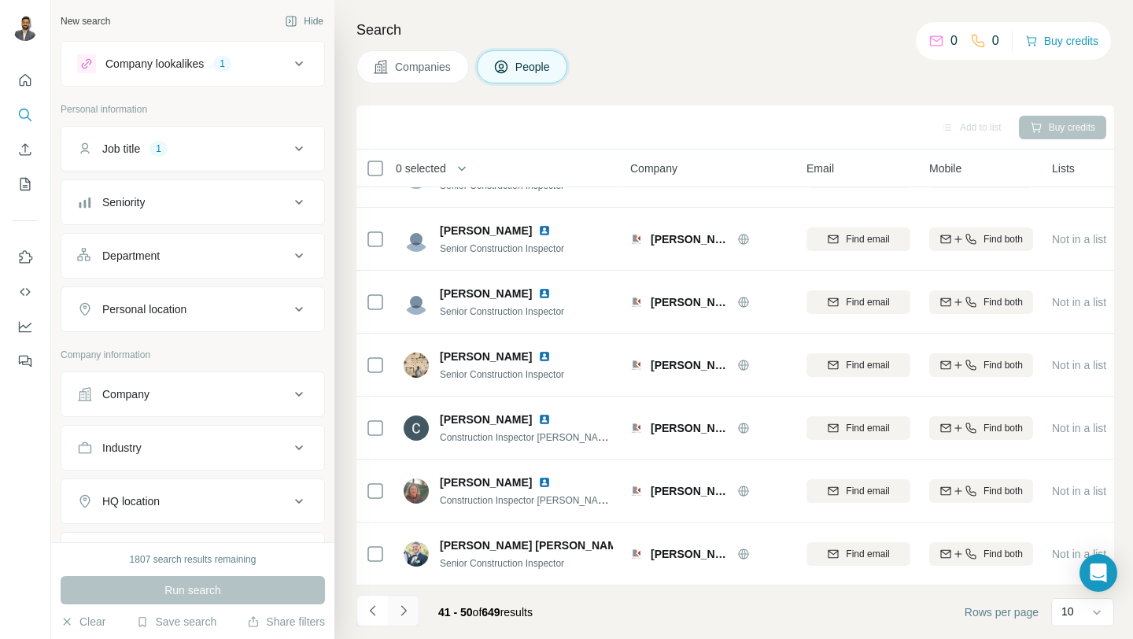
click at [405, 617] on icon "Navigate to next page" at bounding box center [404, 611] width 16 height 16
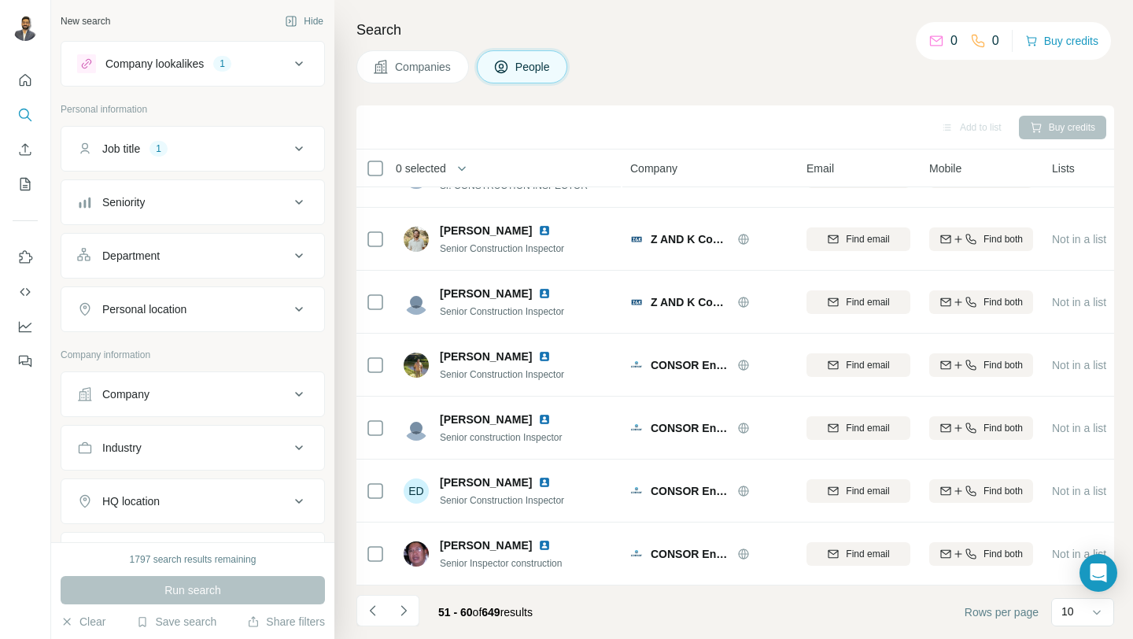
scroll to position [0, 0]
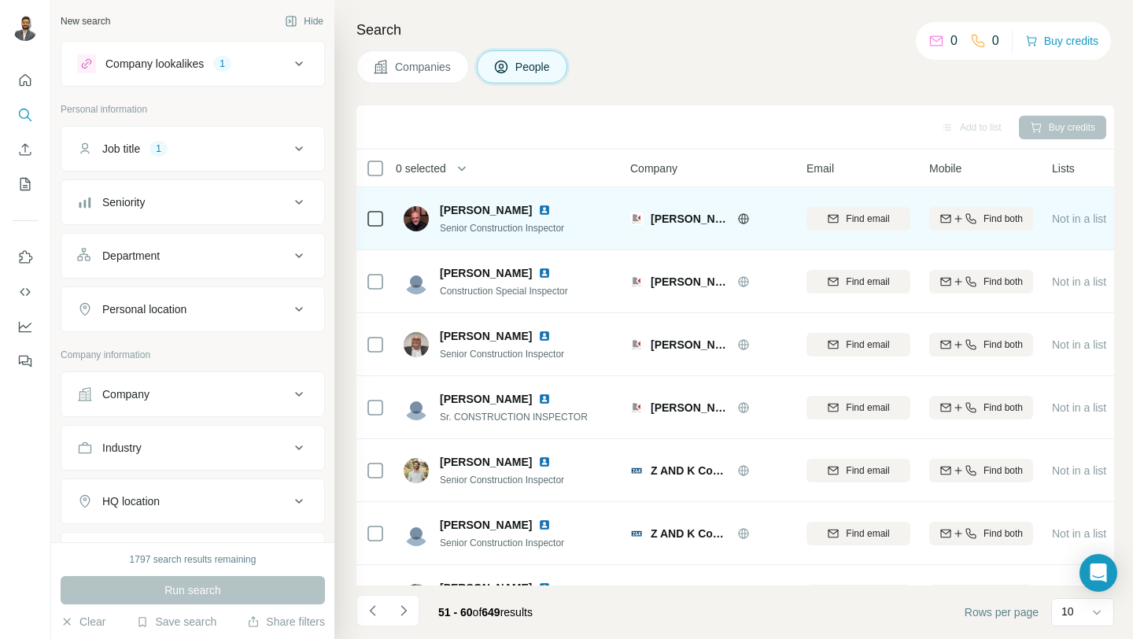
click at [538, 211] on img at bounding box center [544, 210] width 13 height 13
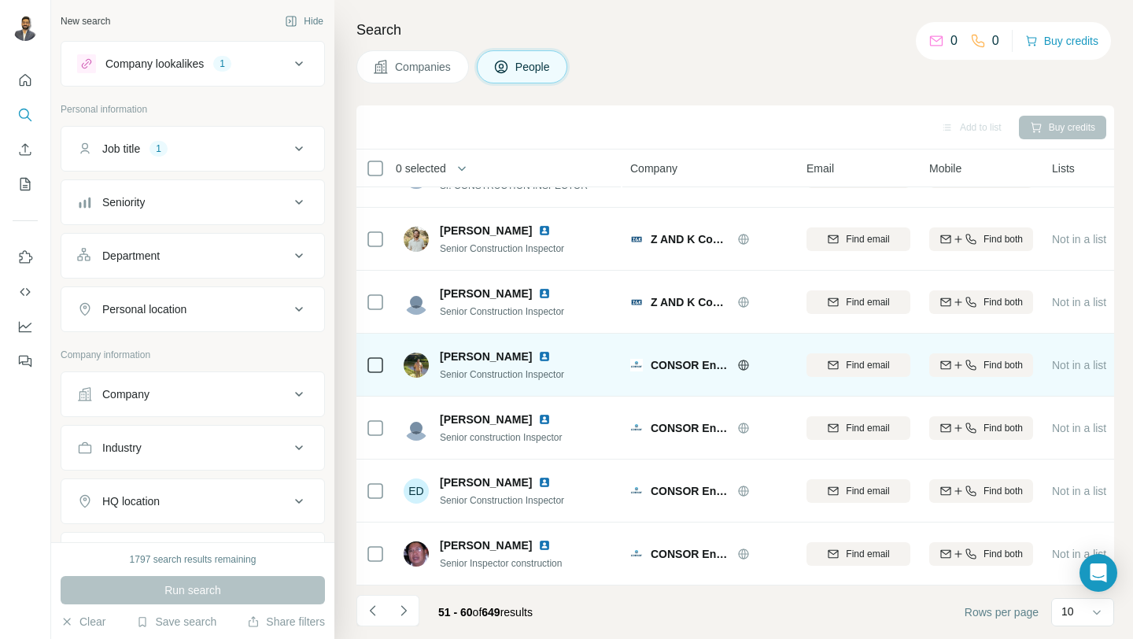
click at [538, 357] on img at bounding box center [544, 356] width 13 height 13
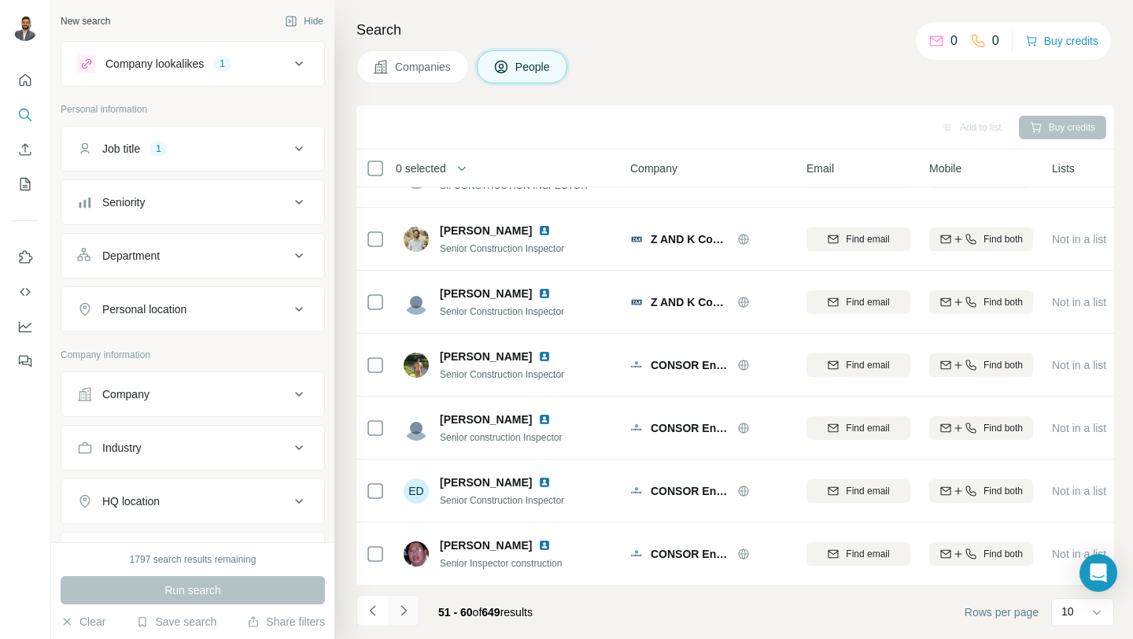
click at [408, 612] on icon "Navigate to next page" at bounding box center [404, 611] width 16 height 16
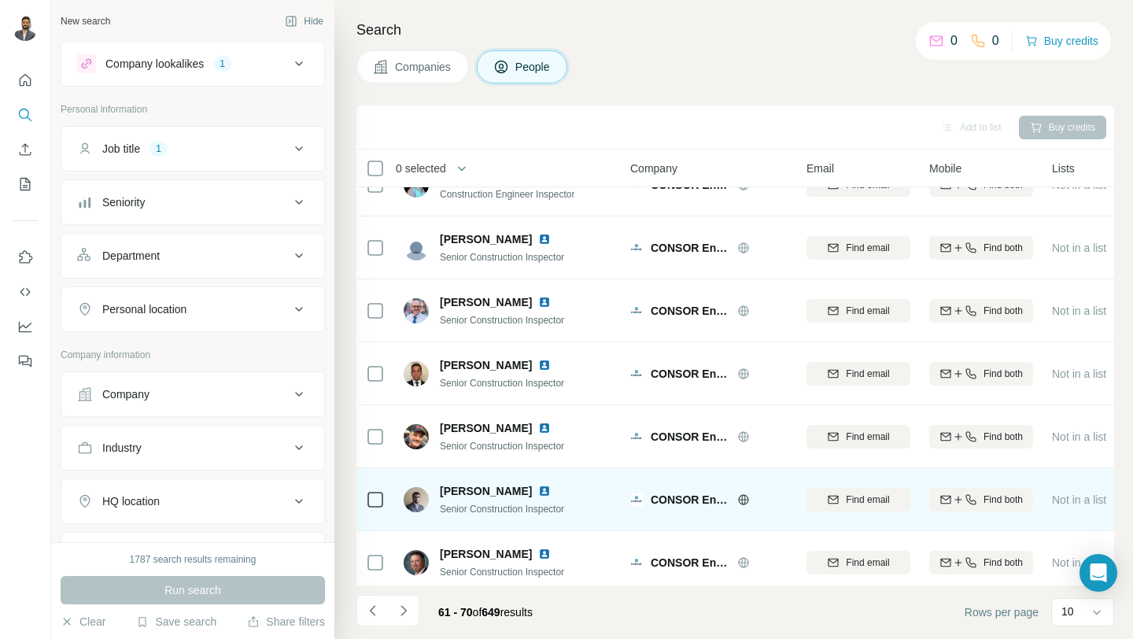
scroll to position [0, 0]
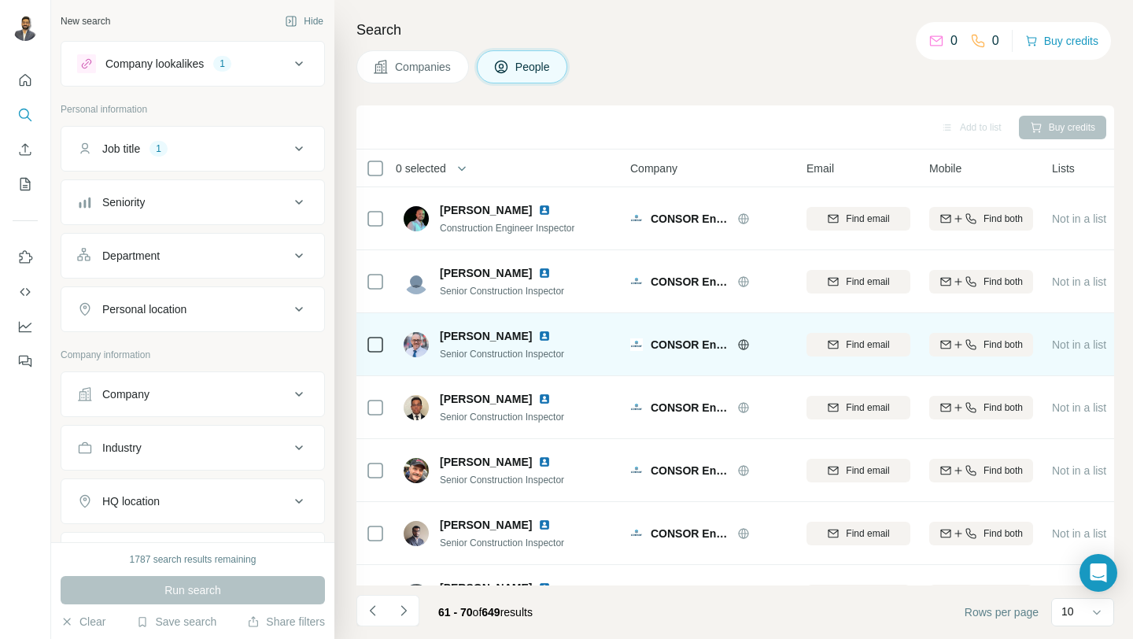
click at [551, 336] on img at bounding box center [544, 336] width 13 height 13
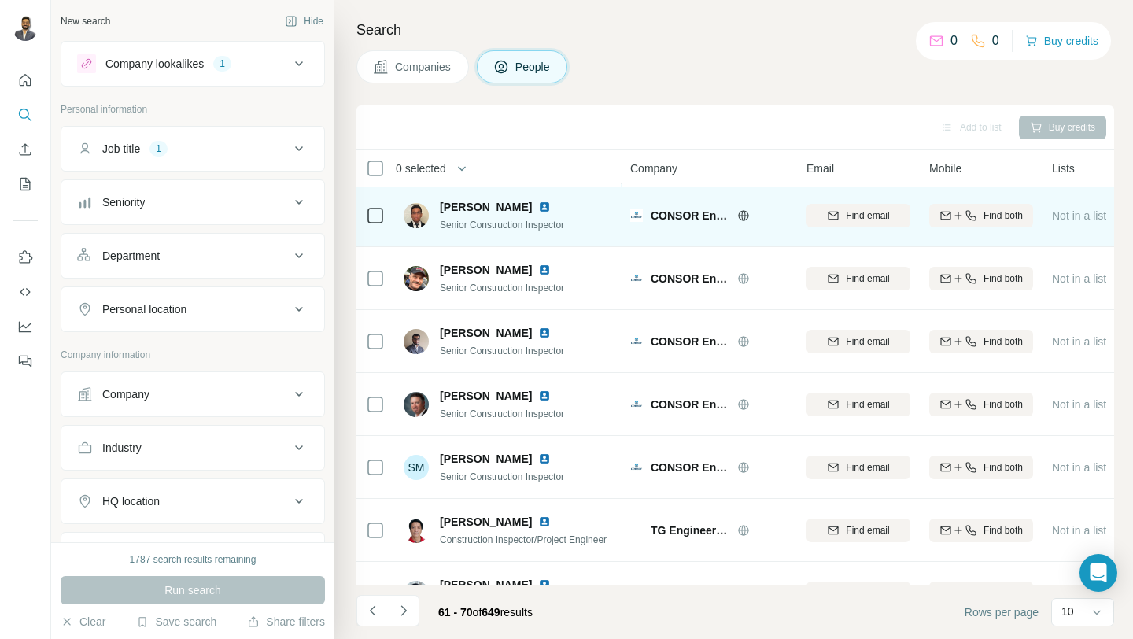
scroll to position [224, 0]
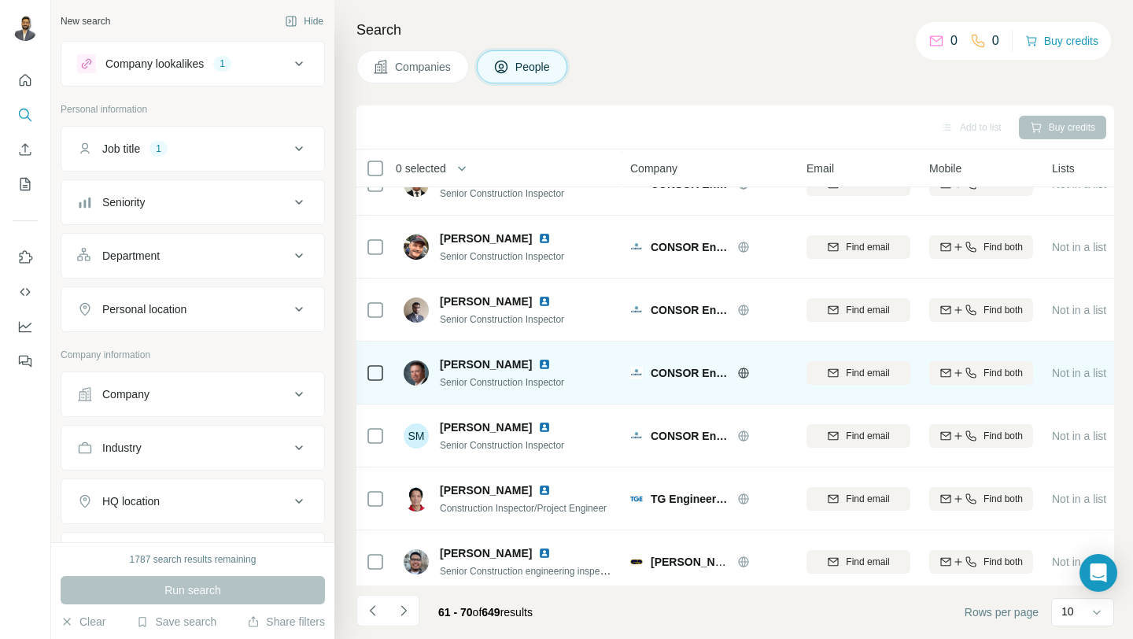
click at [538, 360] on img at bounding box center [544, 364] width 13 height 13
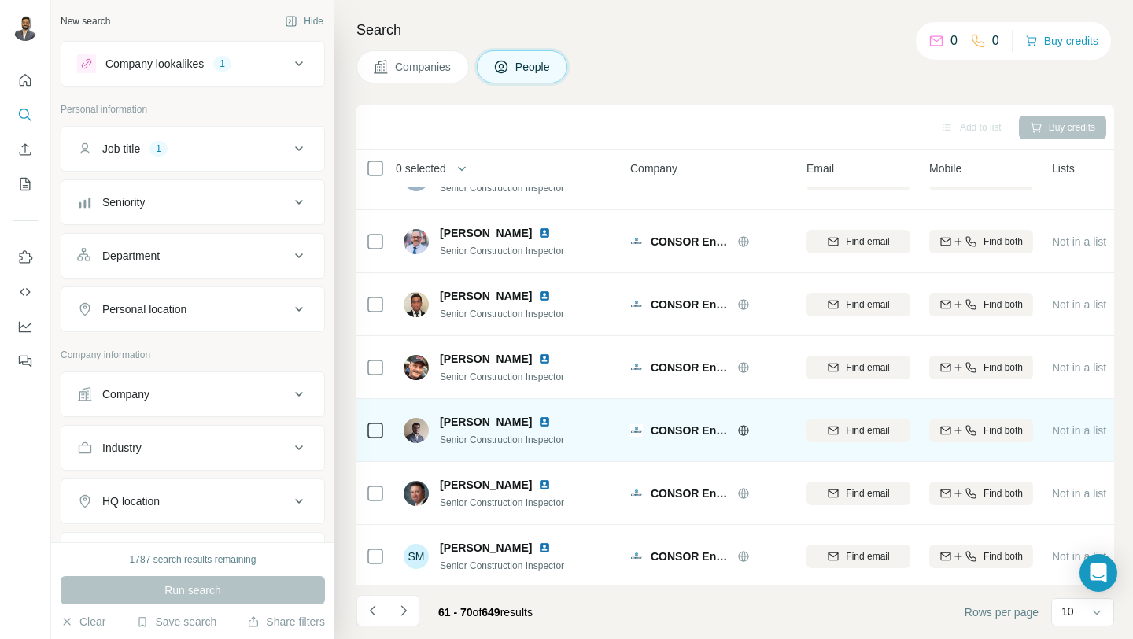
scroll to position [102, 0]
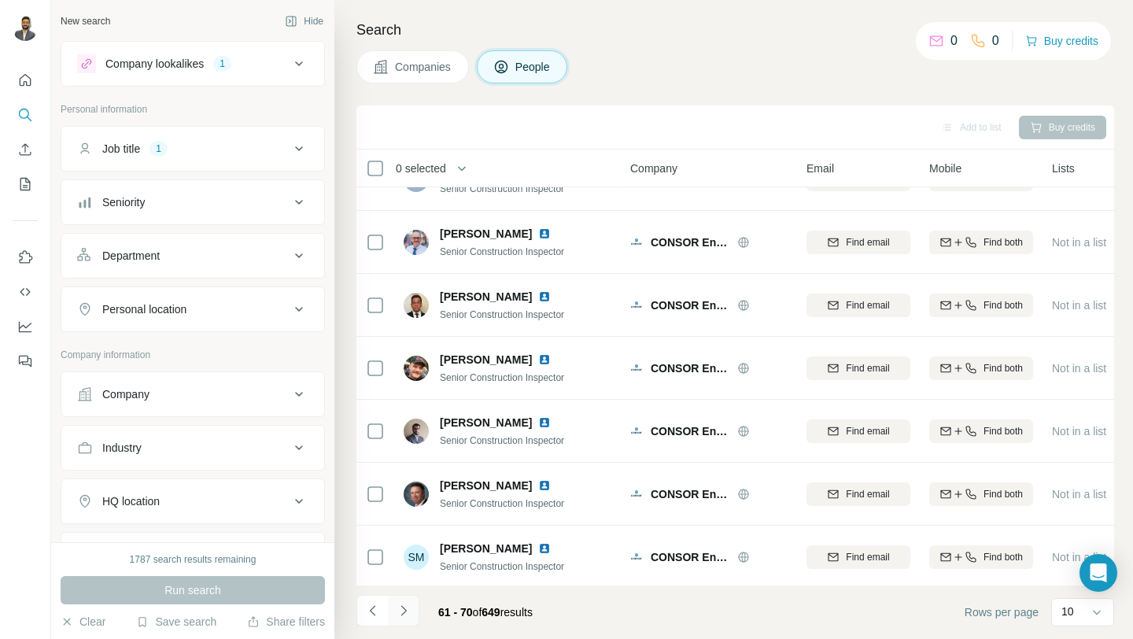
click at [408, 613] on icon "Navigate to next page" at bounding box center [404, 611] width 16 height 16
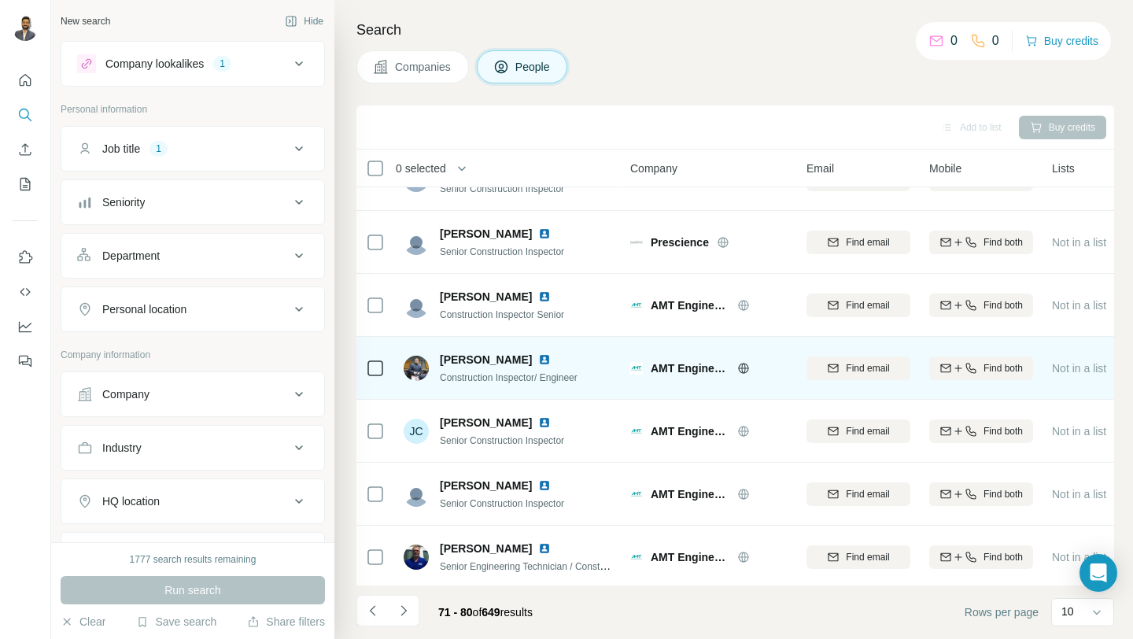
scroll to position [0, 0]
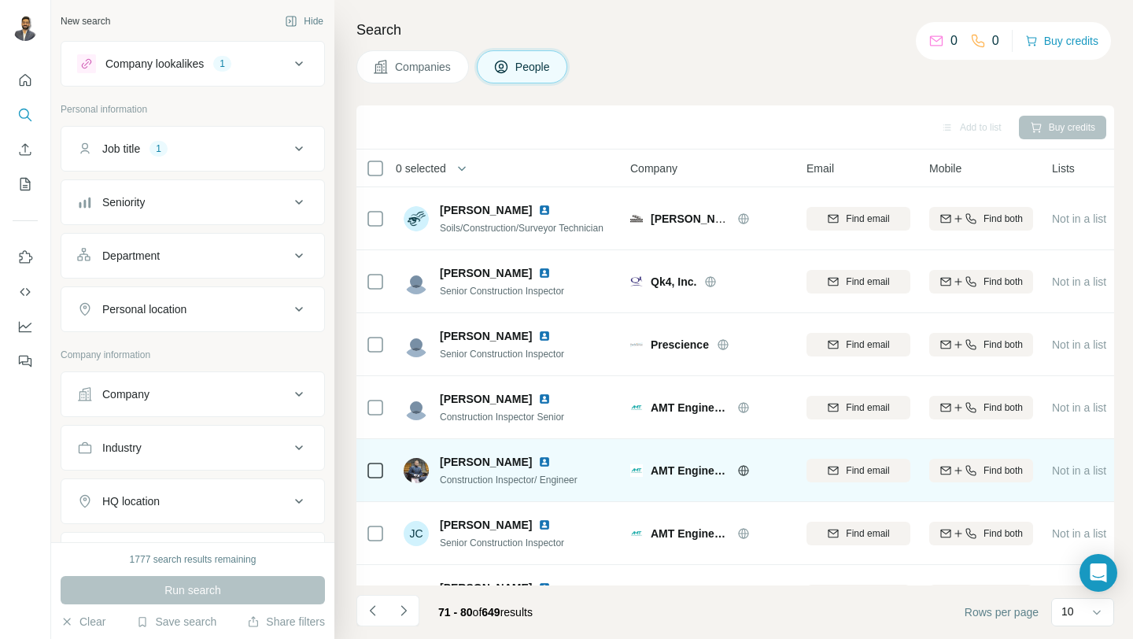
click at [538, 459] on img at bounding box center [544, 462] width 13 height 13
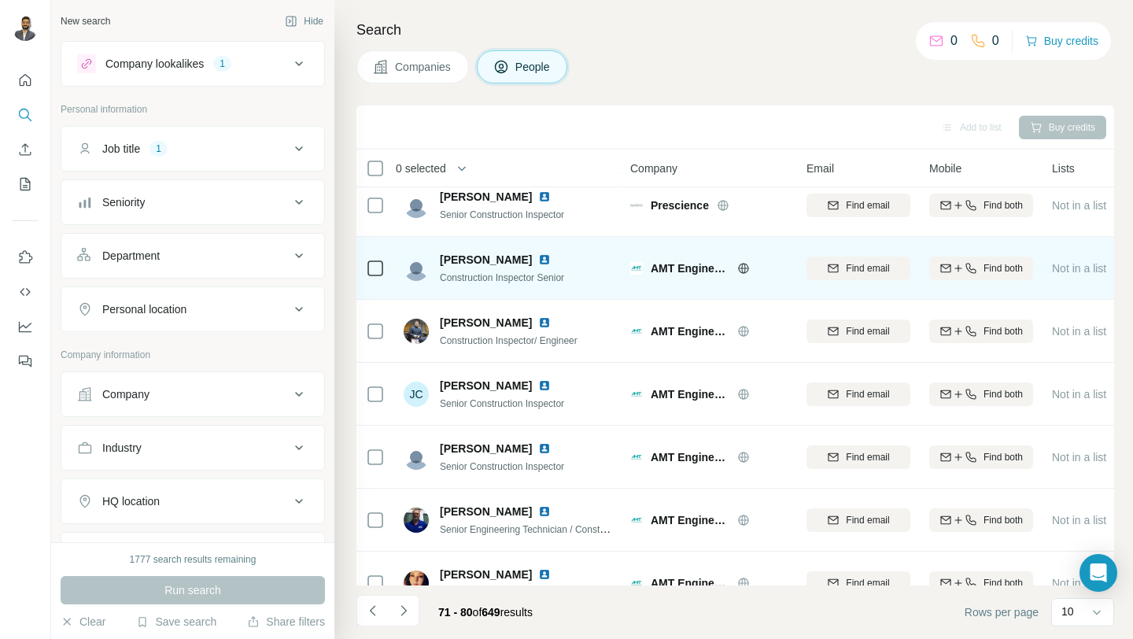
scroll to position [231, 0]
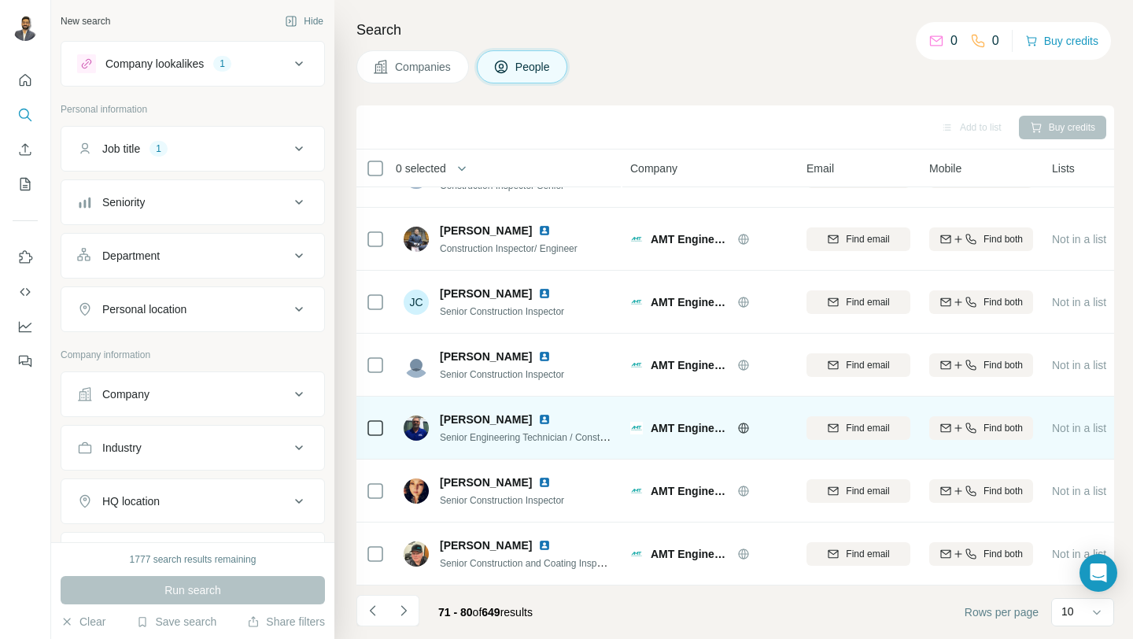
click at [538, 417] on img at bounding box center [544, 419] width 13 height 13
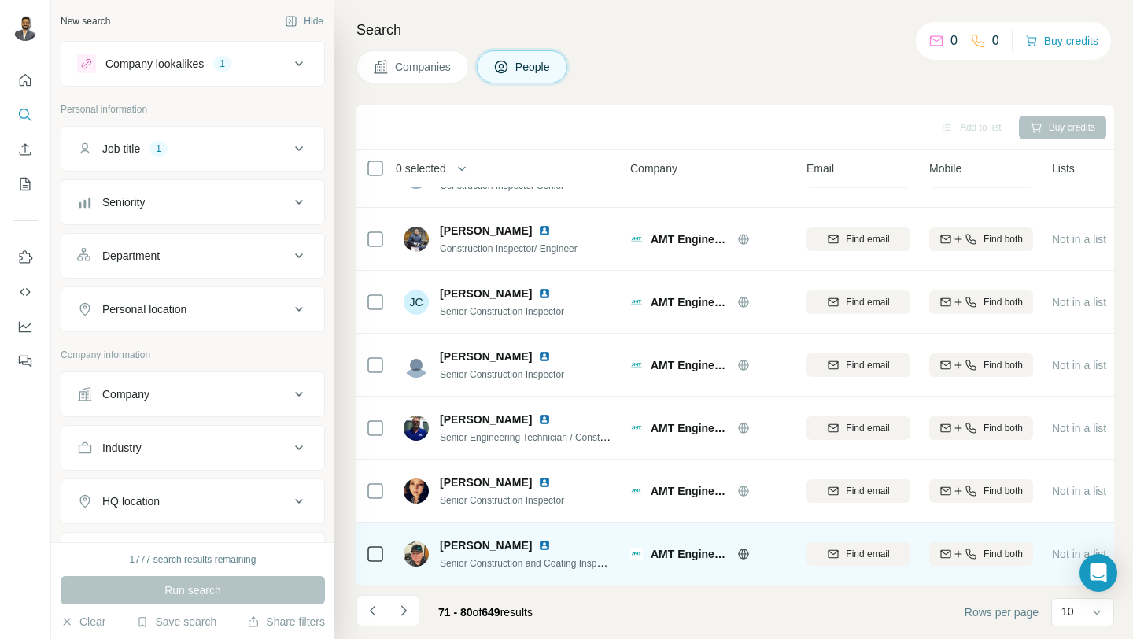
click at [538, 540] on img at bounding box center [544, 545] width 13 height 13
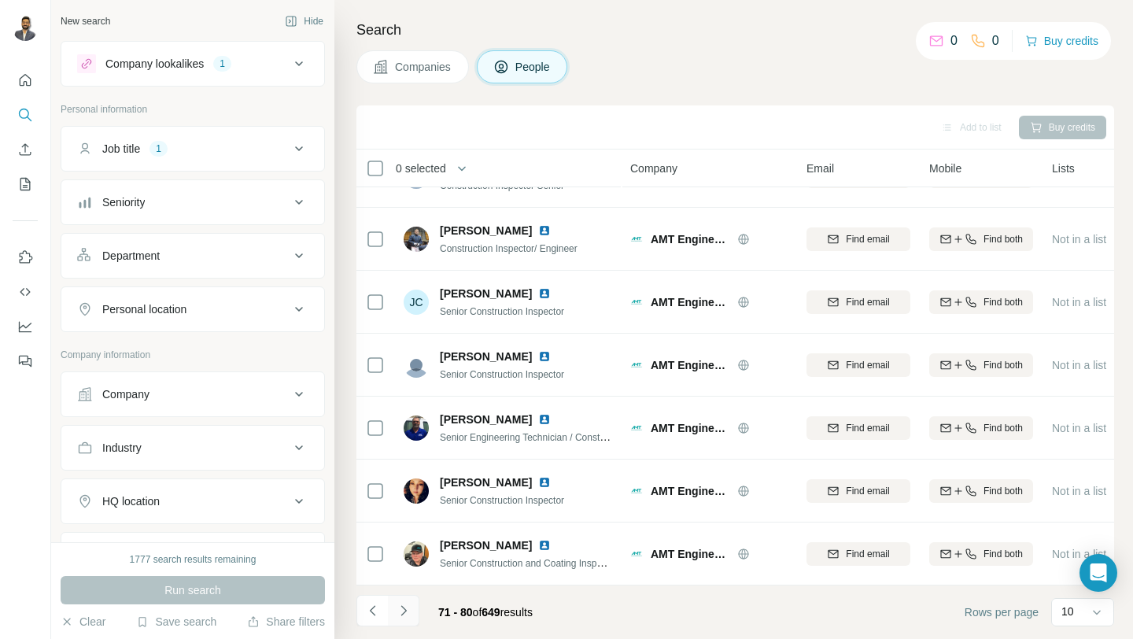
click at [405, 616] on icon "Navigate to next page" at bounding box center [404, 611] width 16 height 16
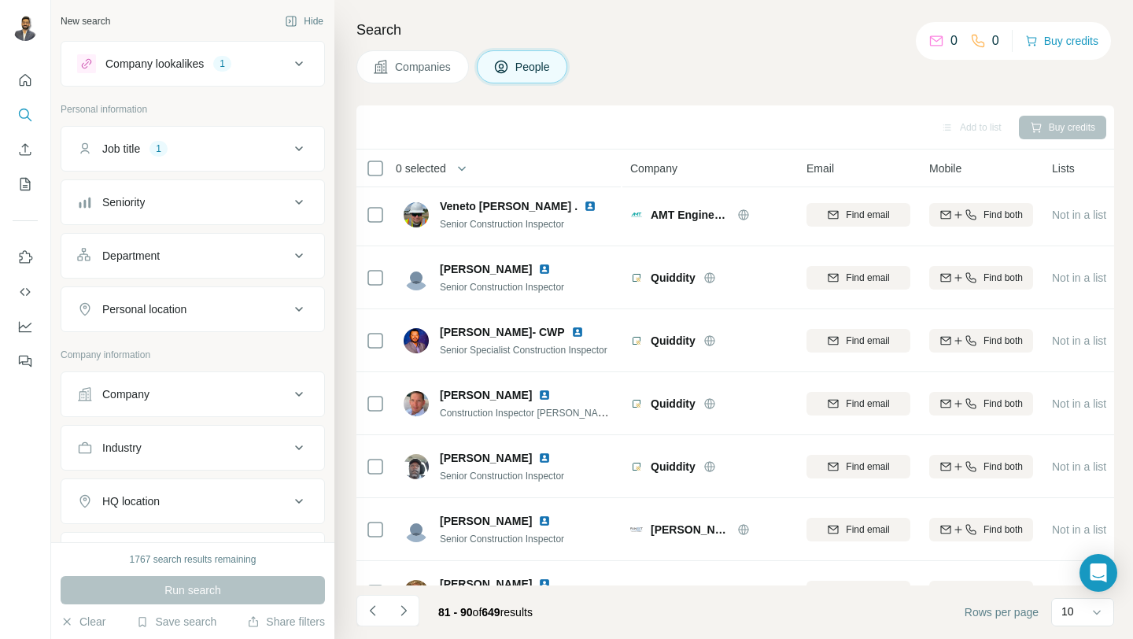
scroll to position [0, 0]
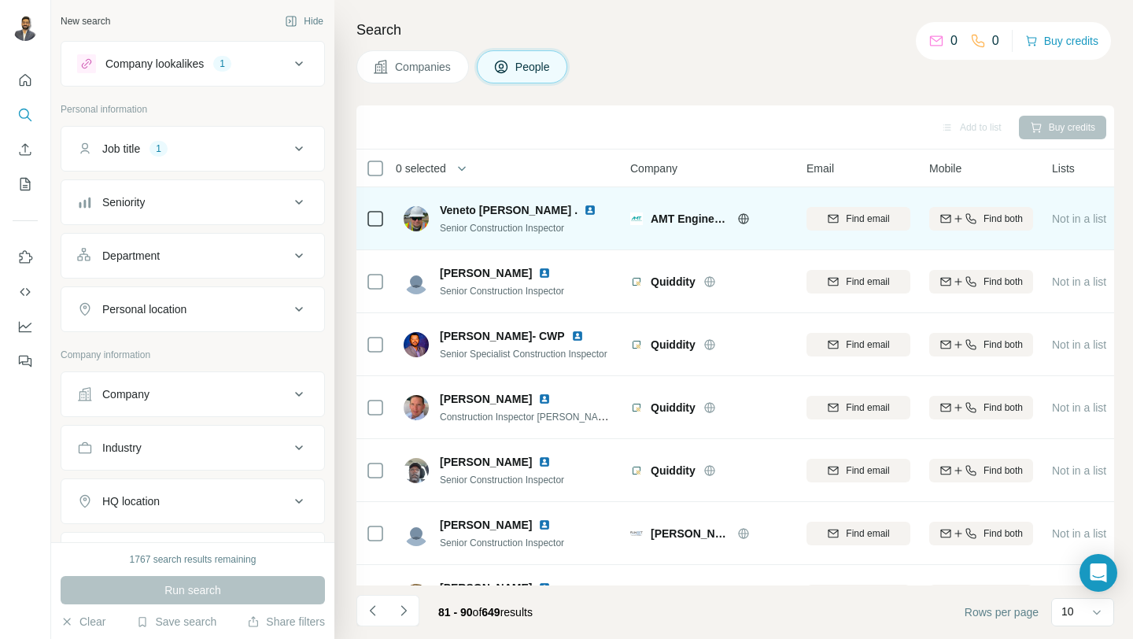
click at [584, 211] on img at bounding box center [590, 210] width 13 height 13
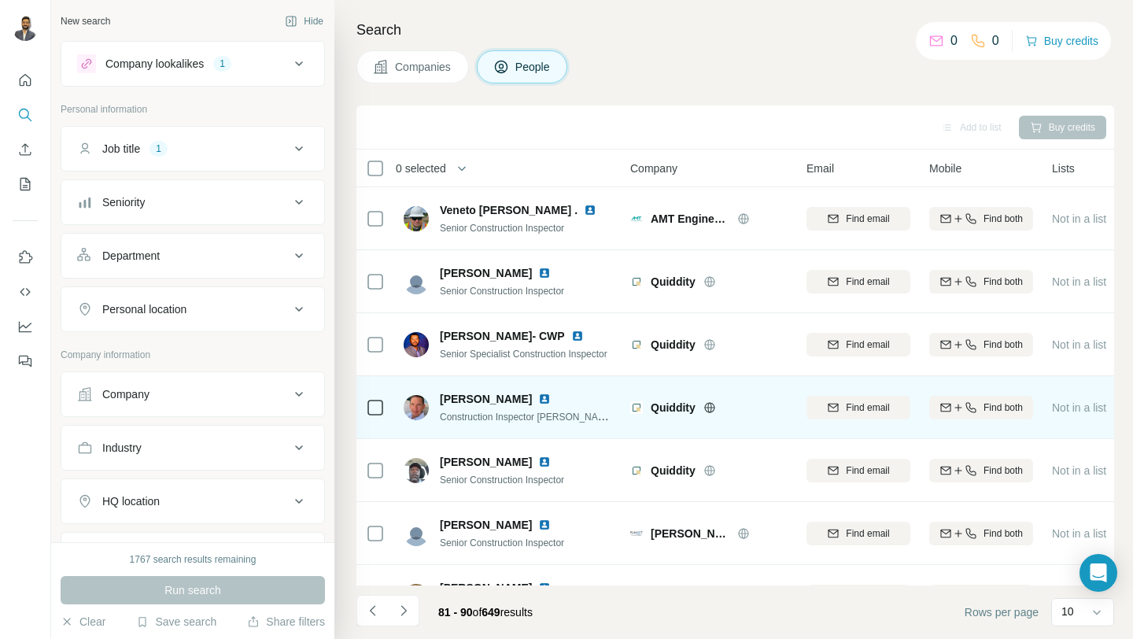
click at [539, 400] on img at bounding box center [544, 399] width 13 height 13
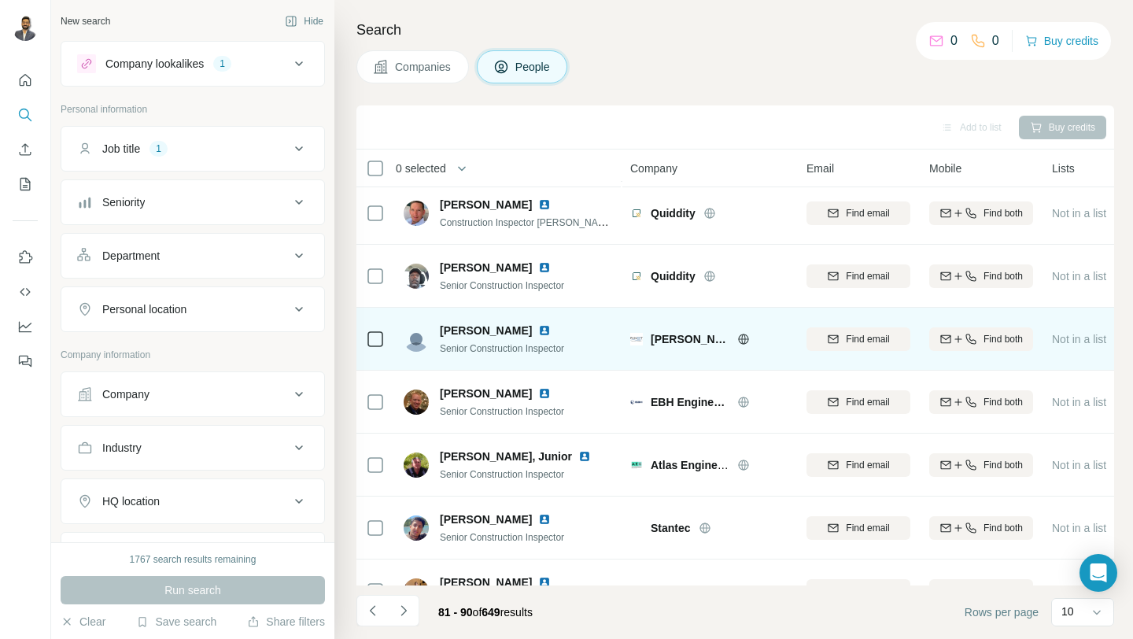
scroll to position [209, 0]
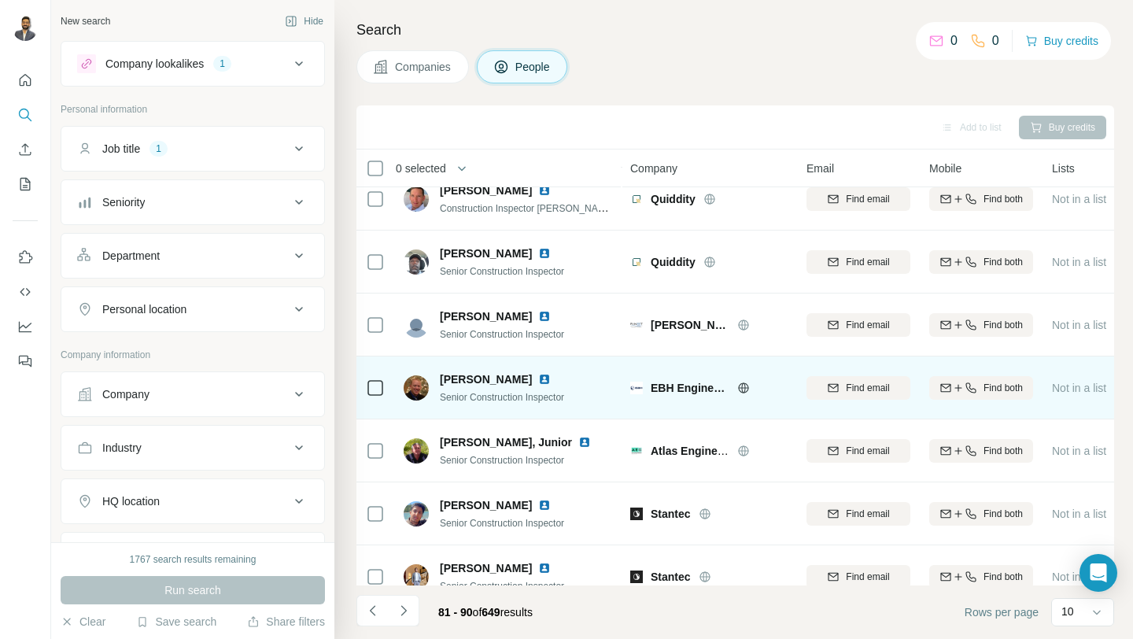
click at [538, 381] on img at bounding box center [544, 379] width 13 height 13
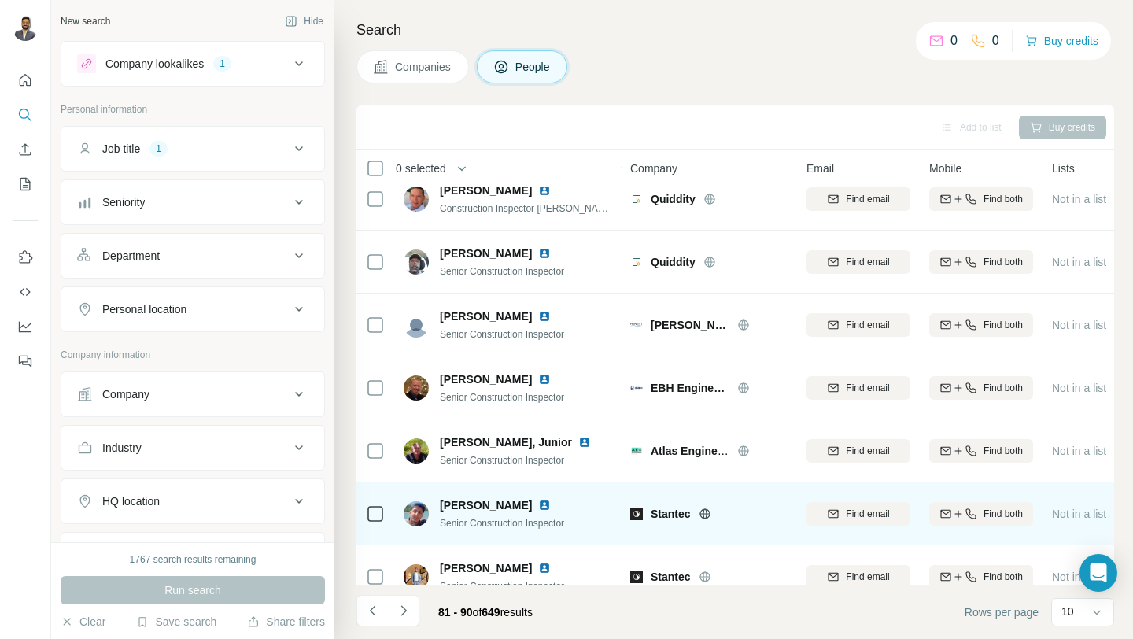
scroll to position [231, 0]
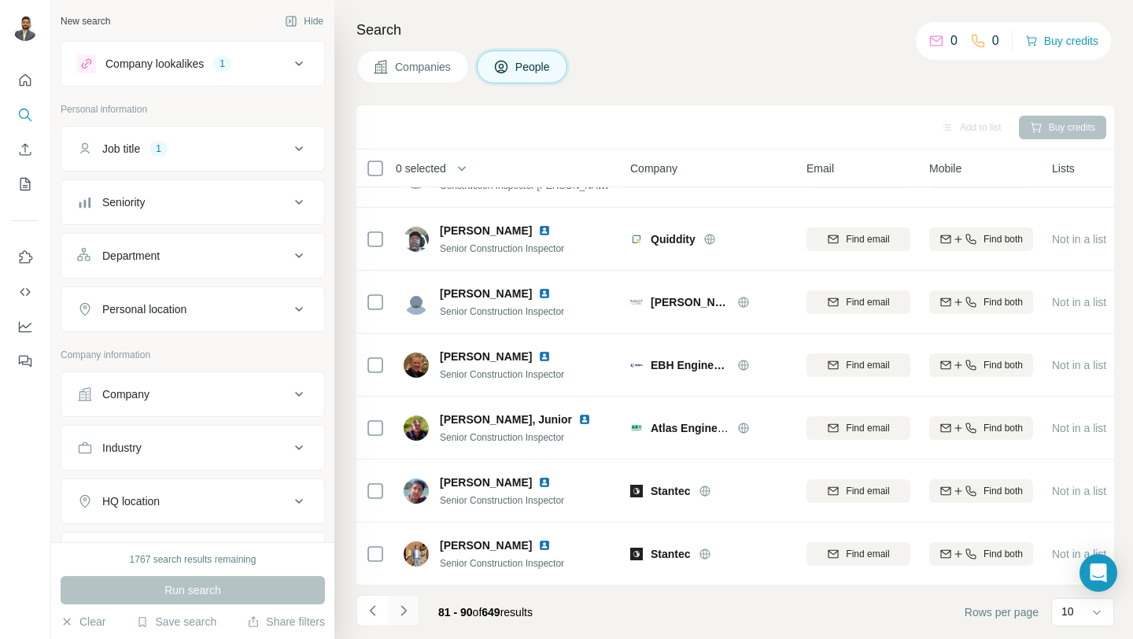
click at [407, 604] on icon "Navigate to next page" at bounding box center [404, 611] width 16 height 16
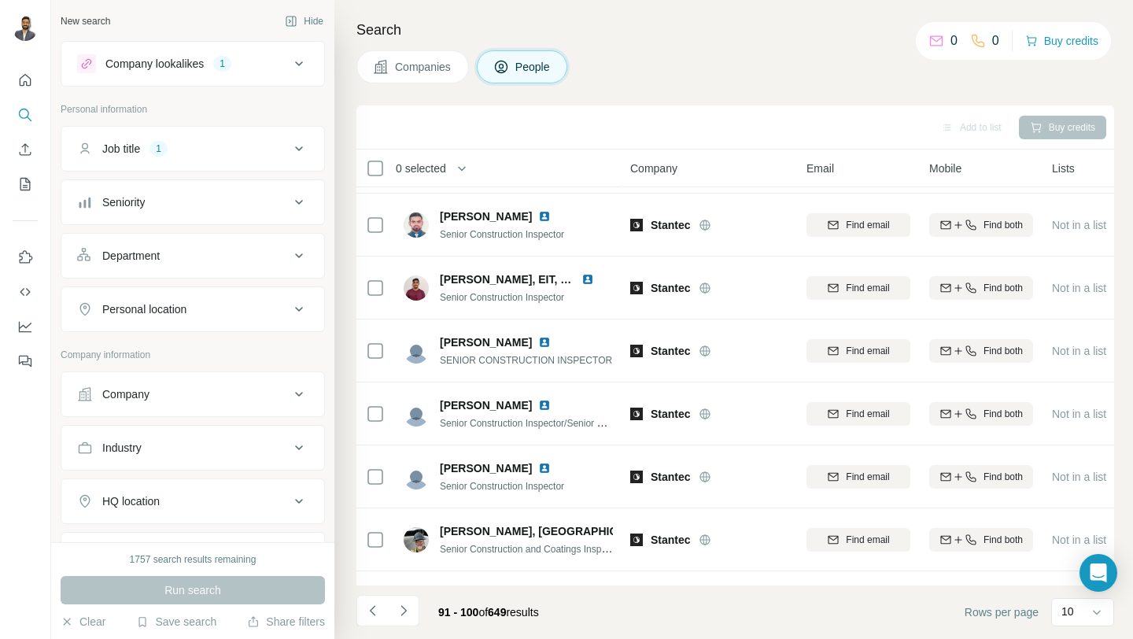
scroll to position [0, 0]
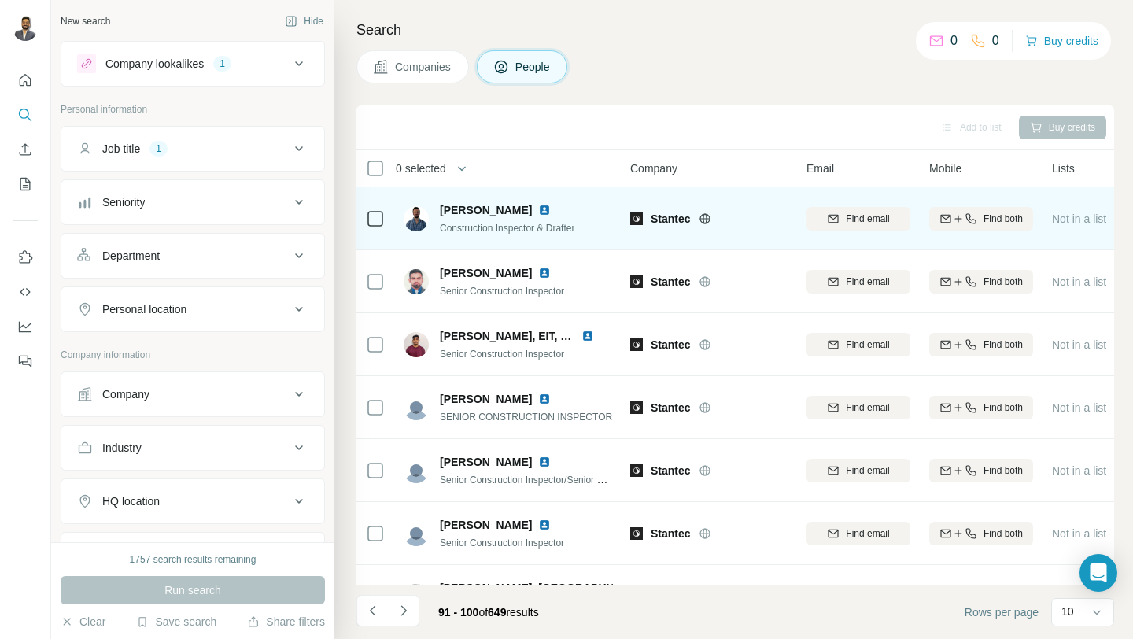
click at [546, 208] on img at bounding box center [544, 210] width 13 height 13
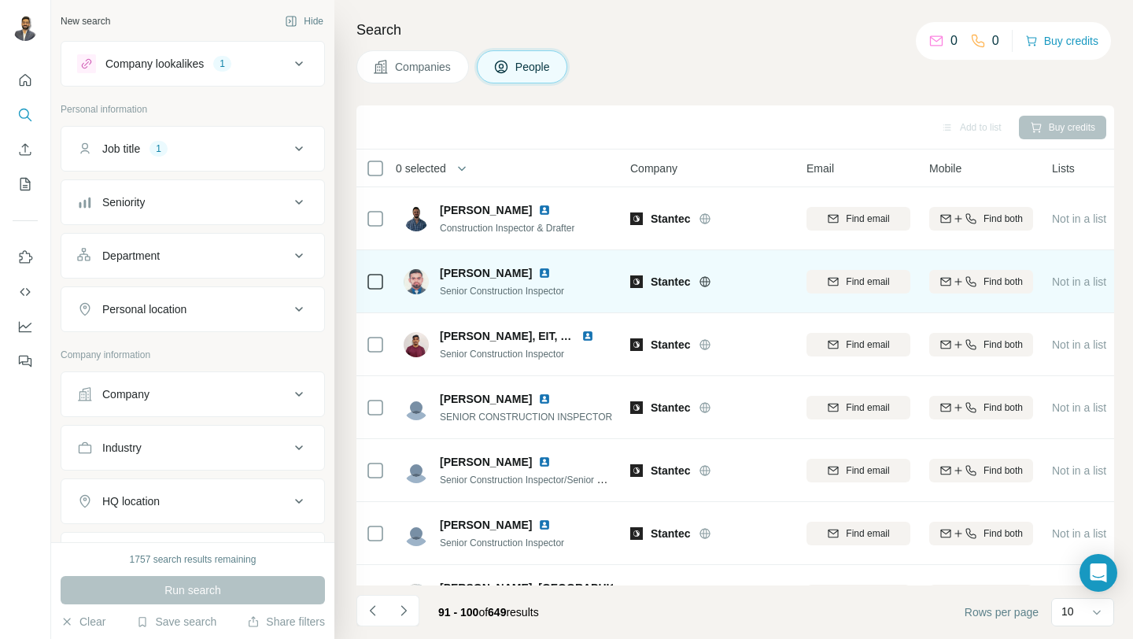
click at [538, 268] on img at bounding box center [544, 273] width 13 height 13
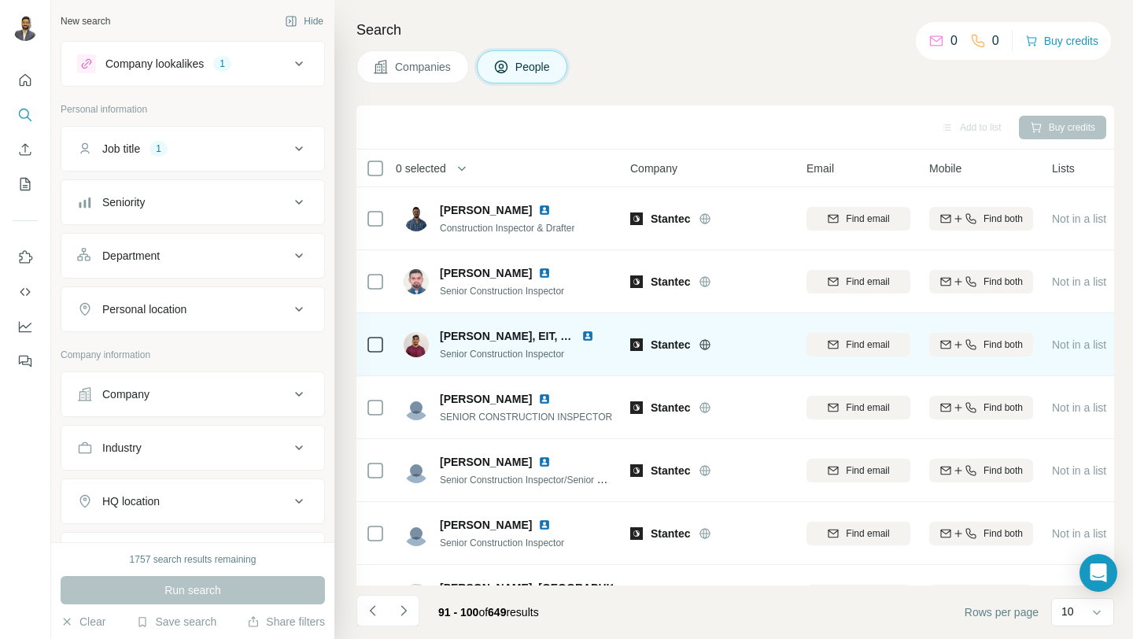
click at [582, 337] on img at bounding box center [588, 336] width 13 height 13
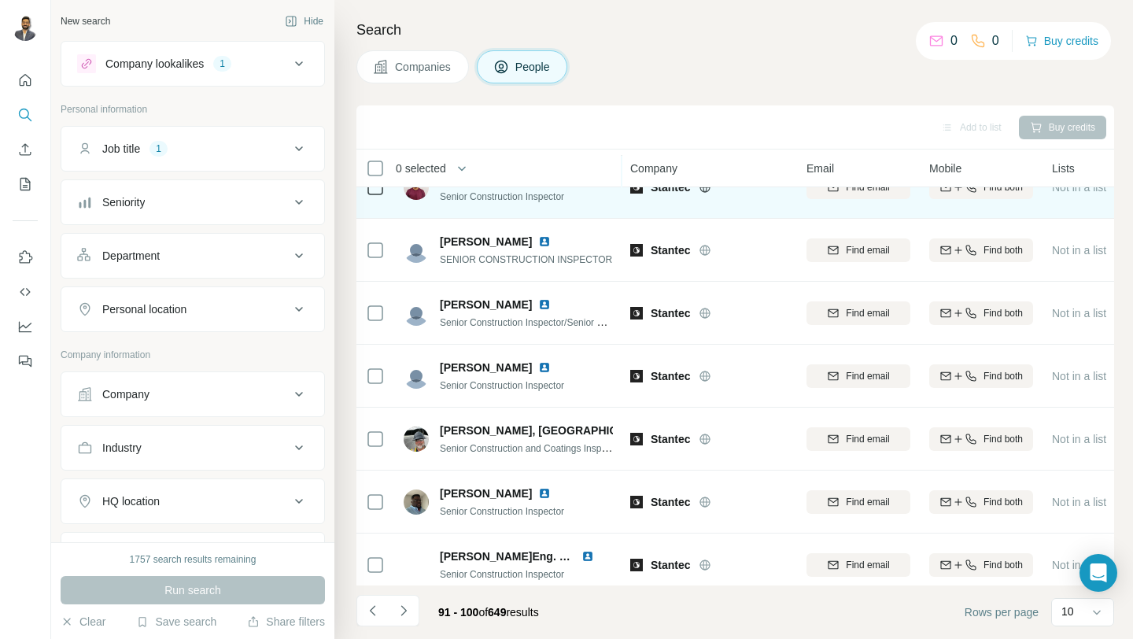
scroll to position [159, 0]
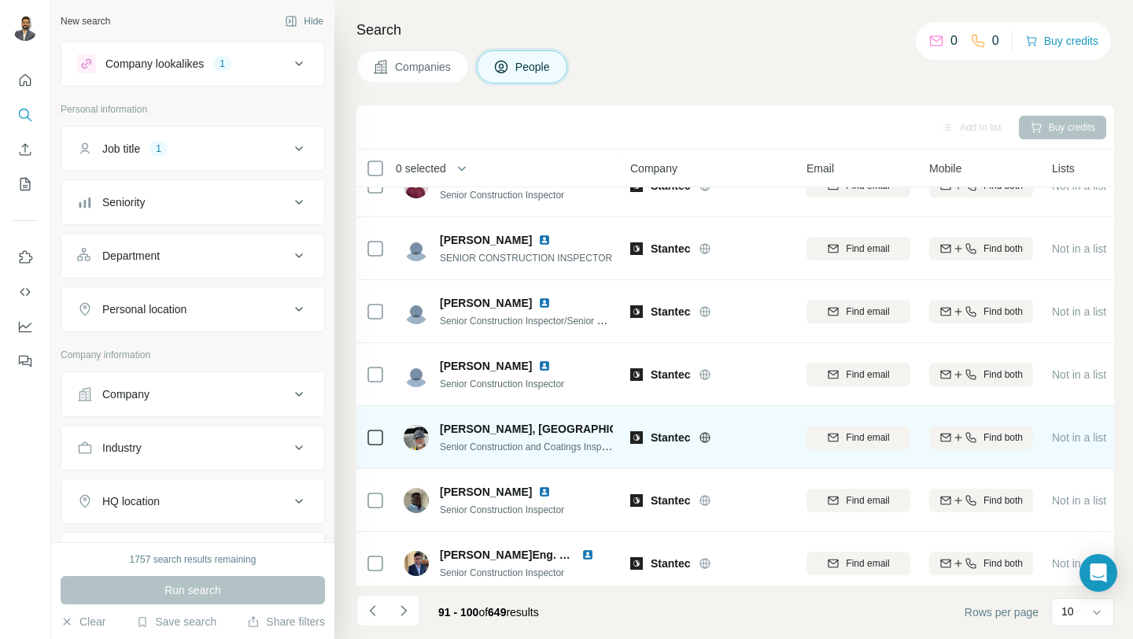
click at [663, 430] on img at bounding box center [669, 429] width 13 height 13
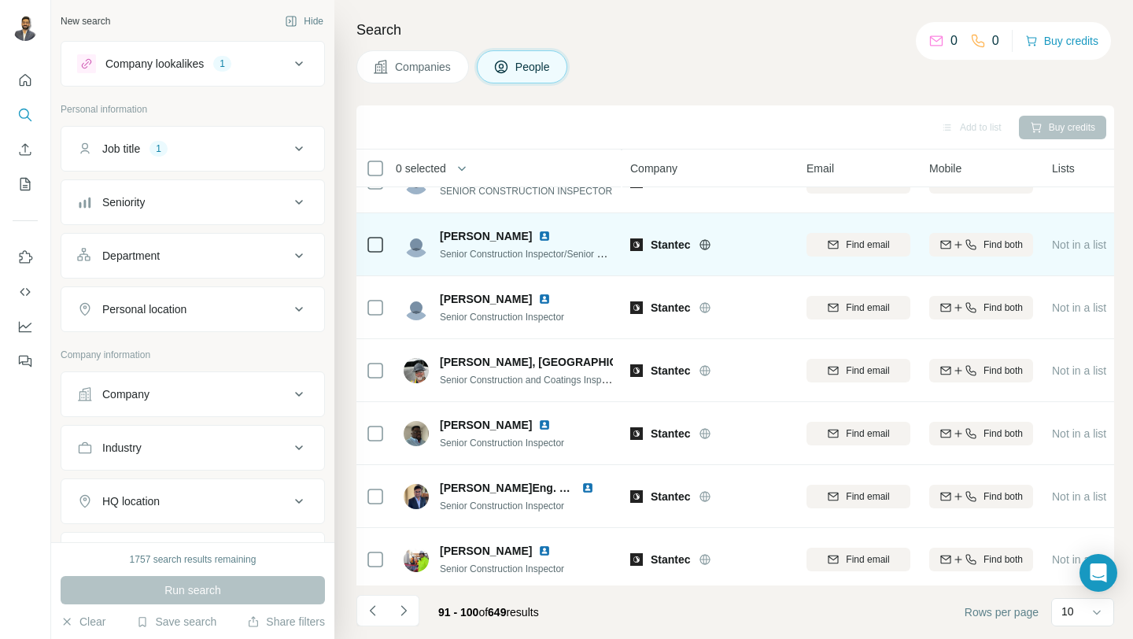
scroll to position [231, 0]
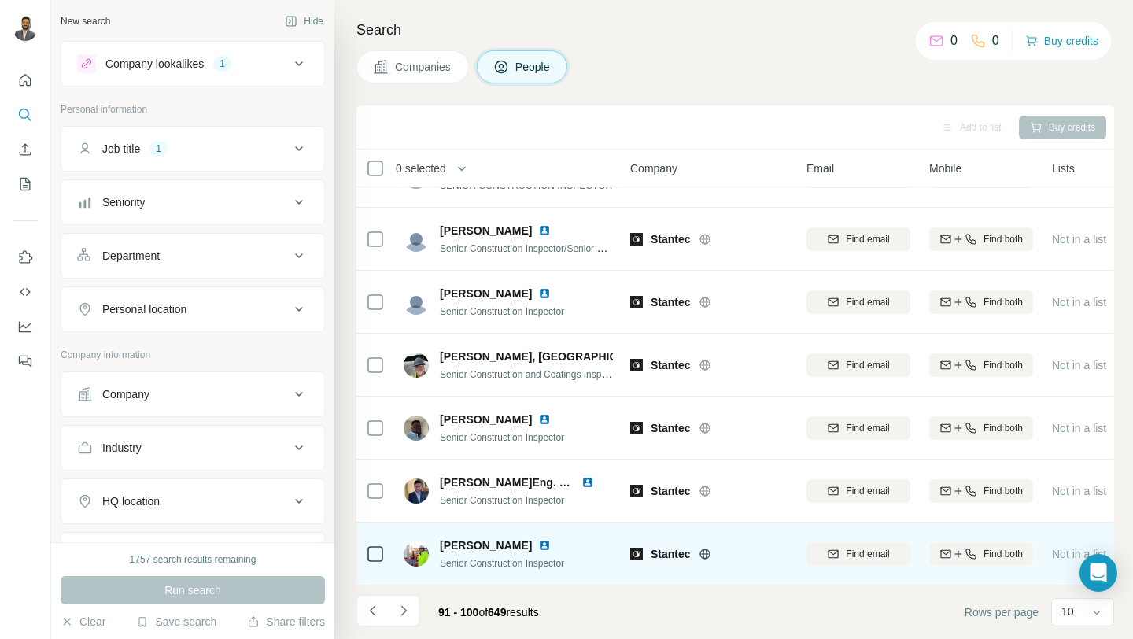
click at [538, 545] on img at bounding box center [544, 545] width 13 height 13
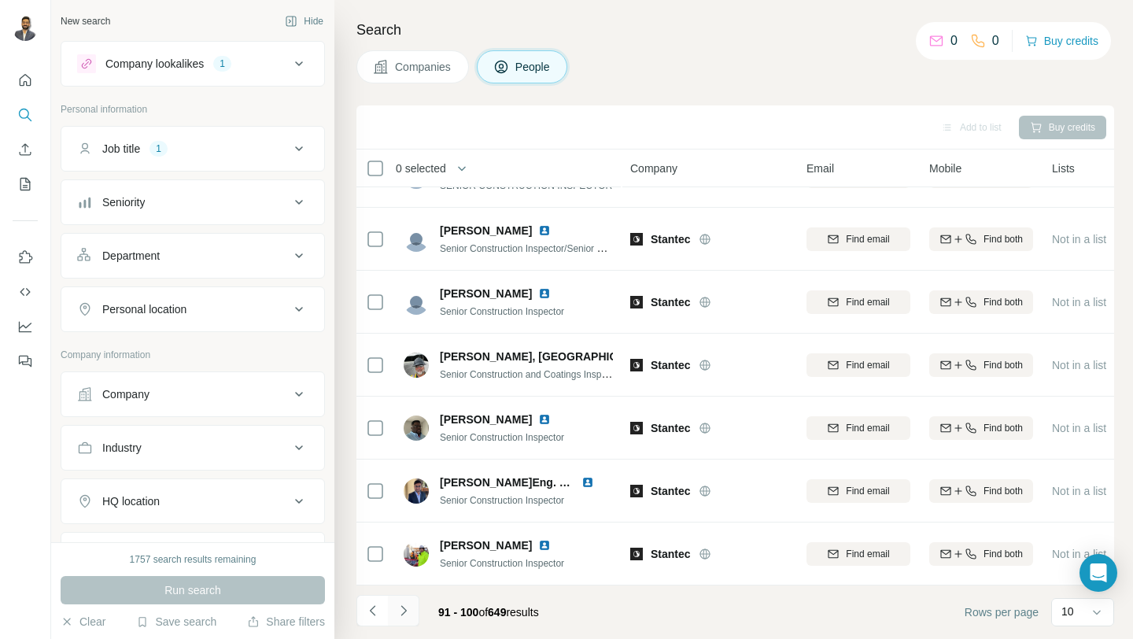
click at [406, 611] on icon "Navigate to next page" at bounding box center [404, 611] width 16 height 16
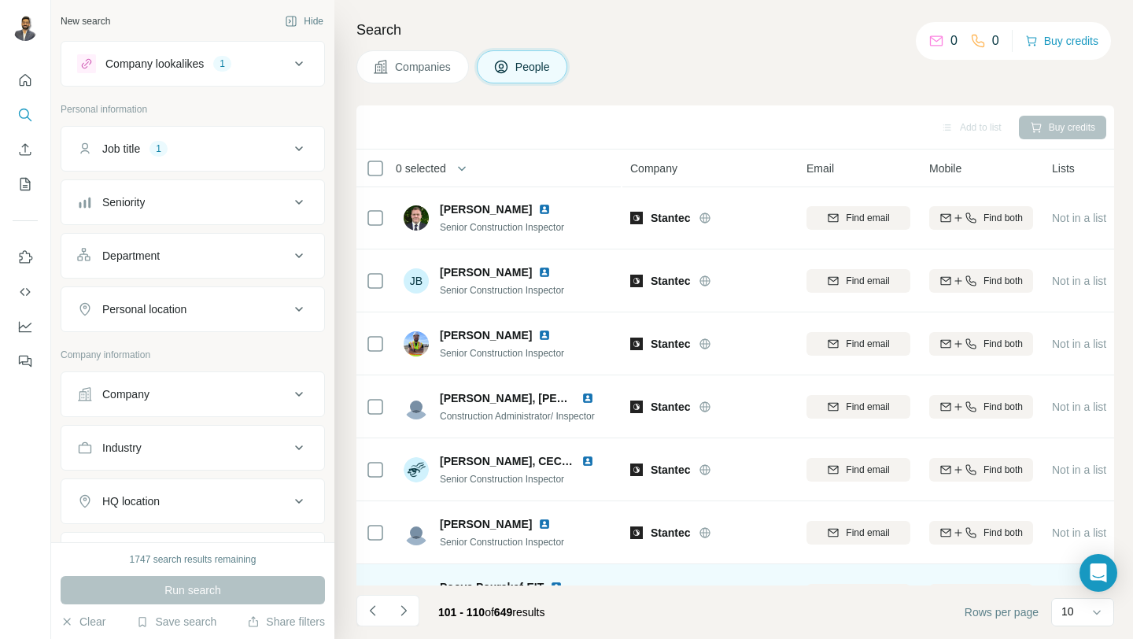
scroll to position [0, 0]
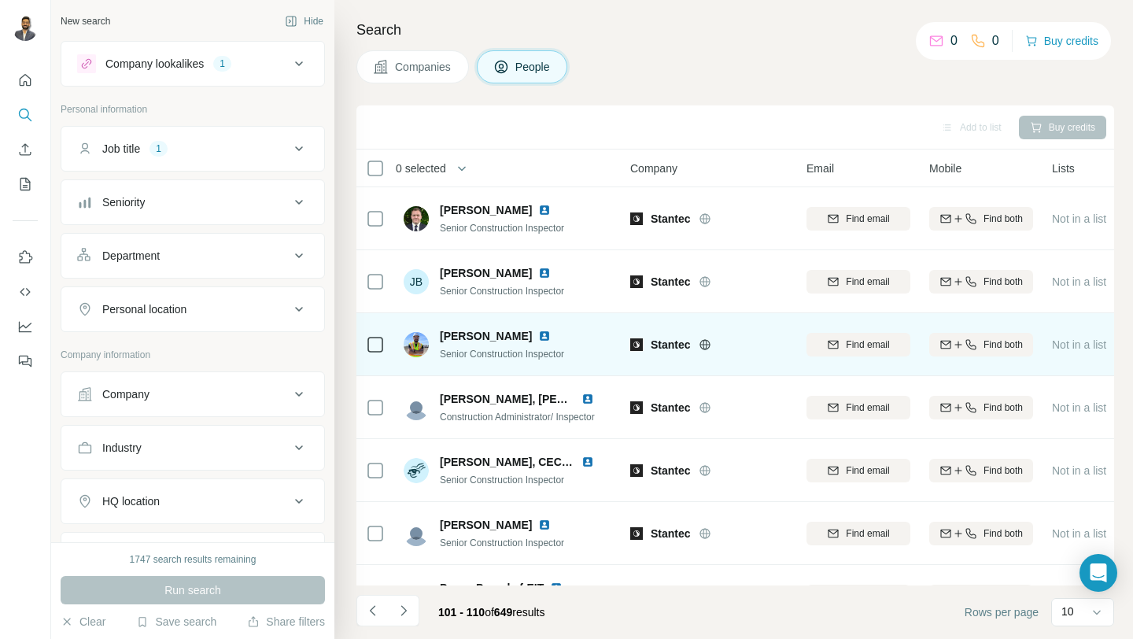
click at [538, 336] on img at bounding box center [544, 336] width 13 height 13
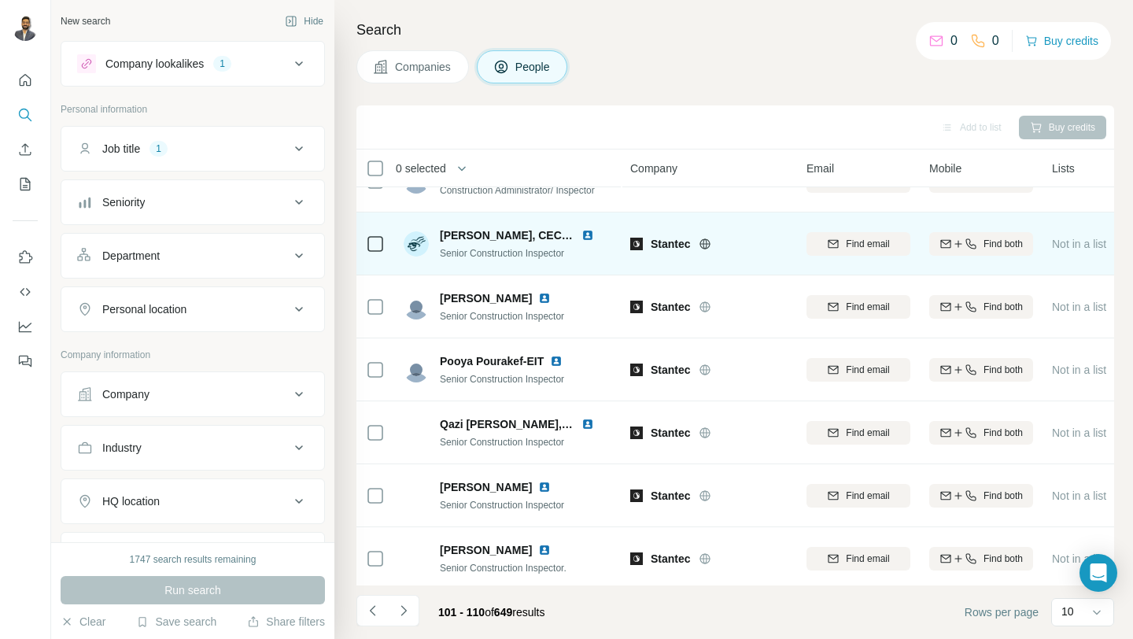
scroll to position [231, 0]
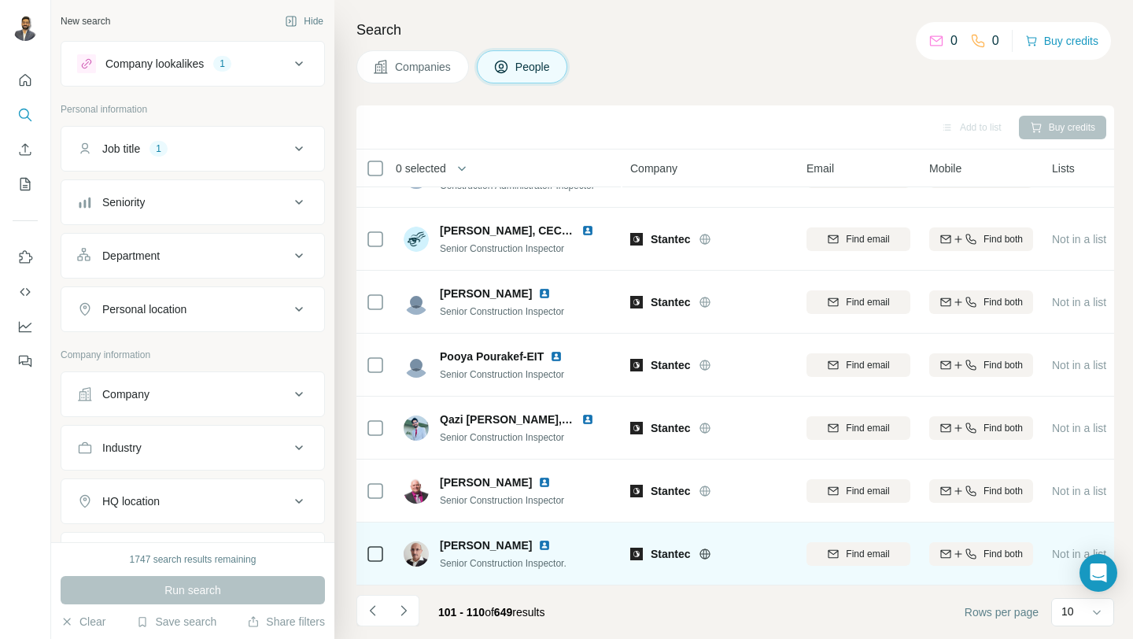
click at [547, 541] on img at bounding box center [544, 545] width 13 height 13
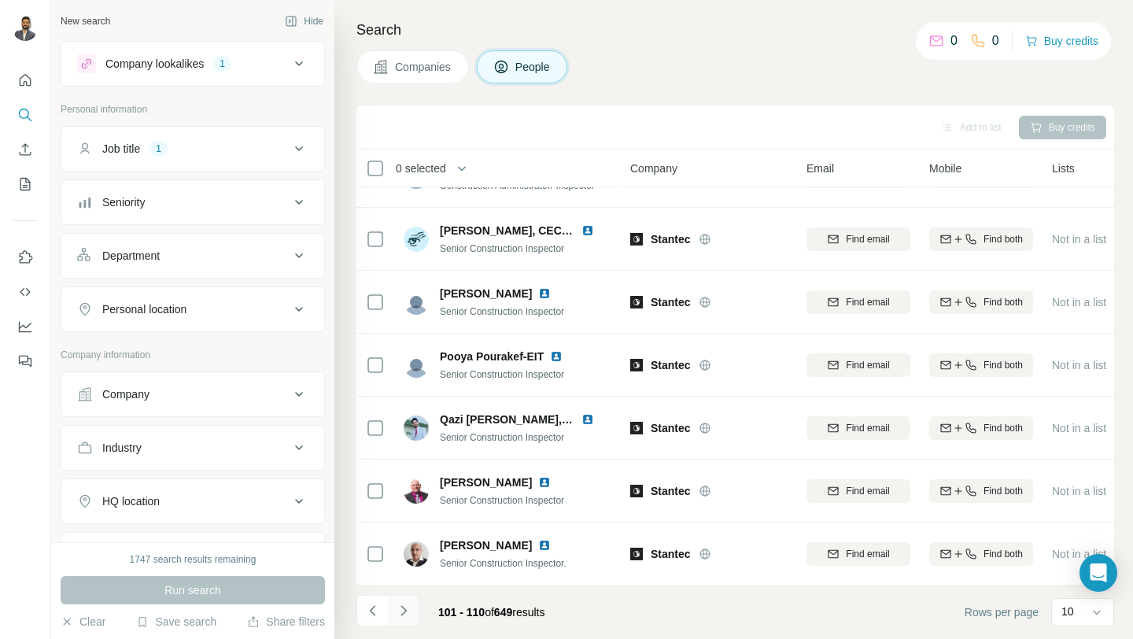
click at [406, 608] on icon "Navigate to next page" at bounding box center [404, 611] width 16 height 16
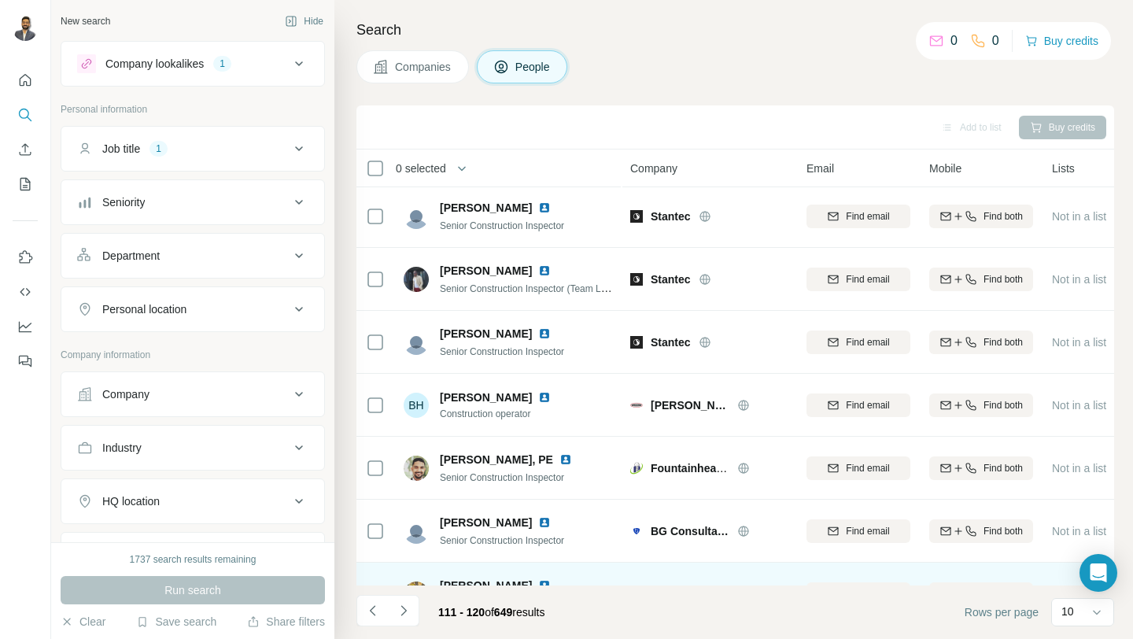
scroll to position [0, 0]
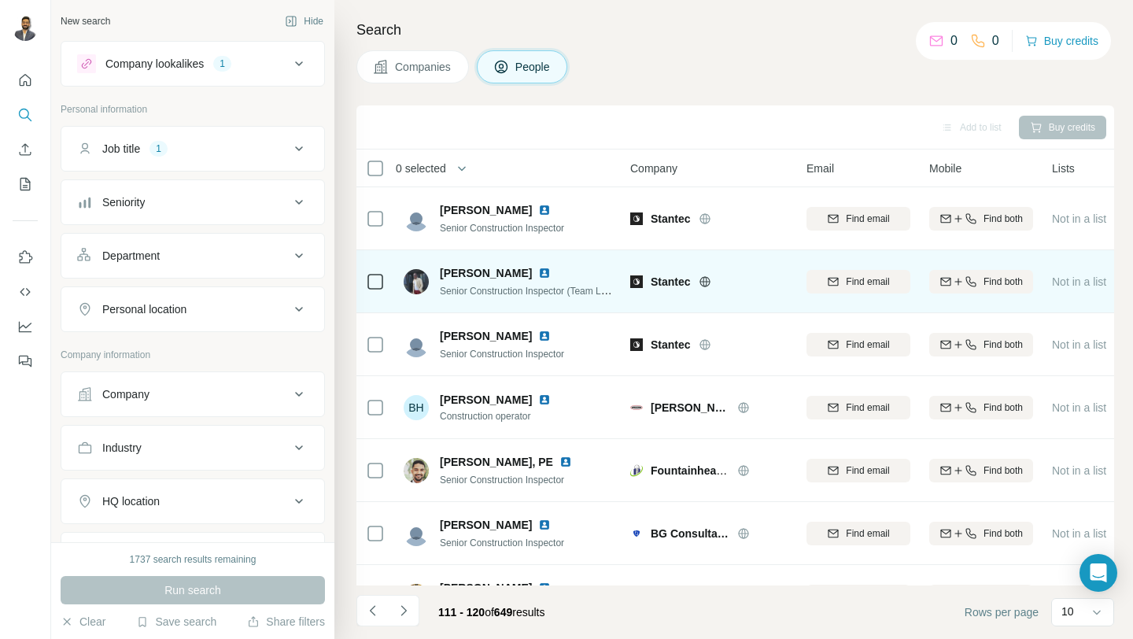
click at [538, 275] on img at bounding box center [544, 273] width 13 height 13
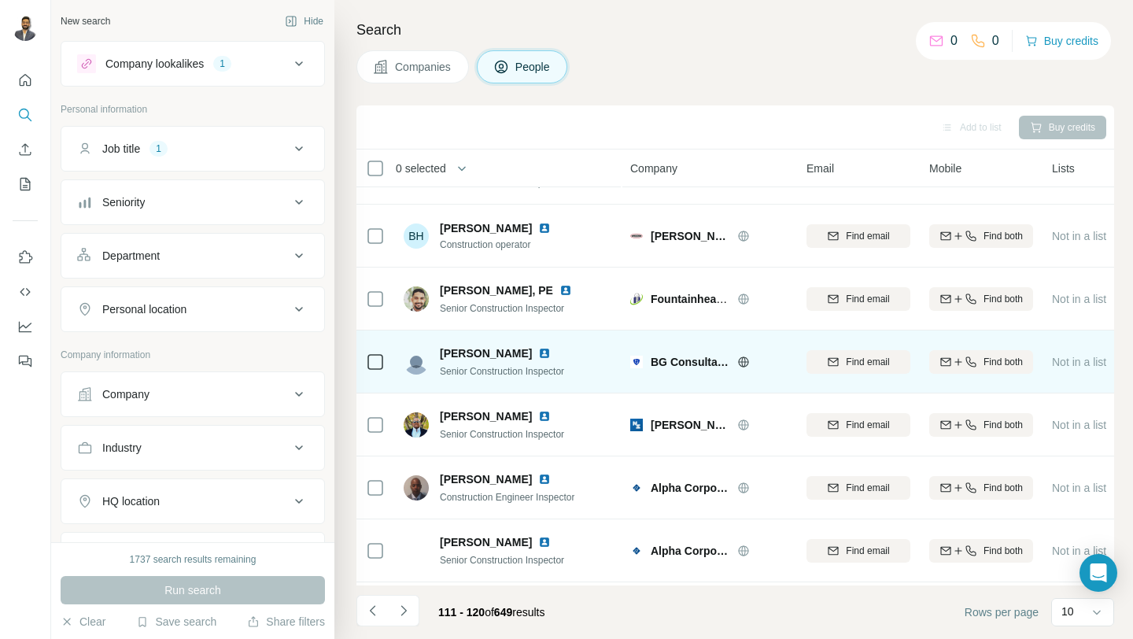
scroll to position [195, 0]
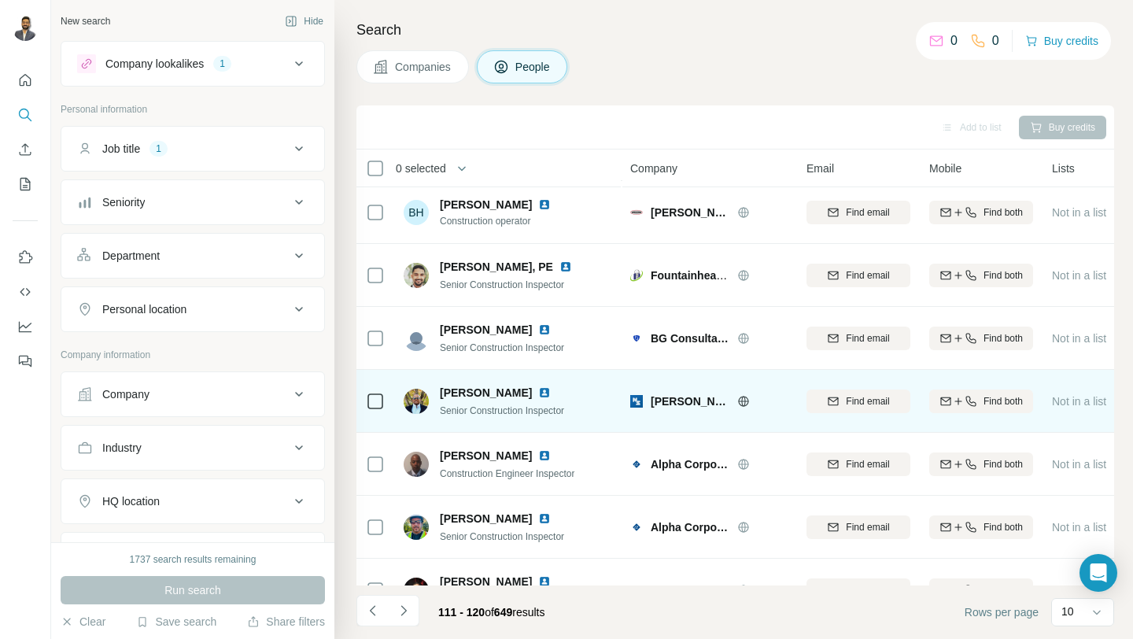
click at [538, 394] on img at bounding box center [544, 392] width 13 height 13
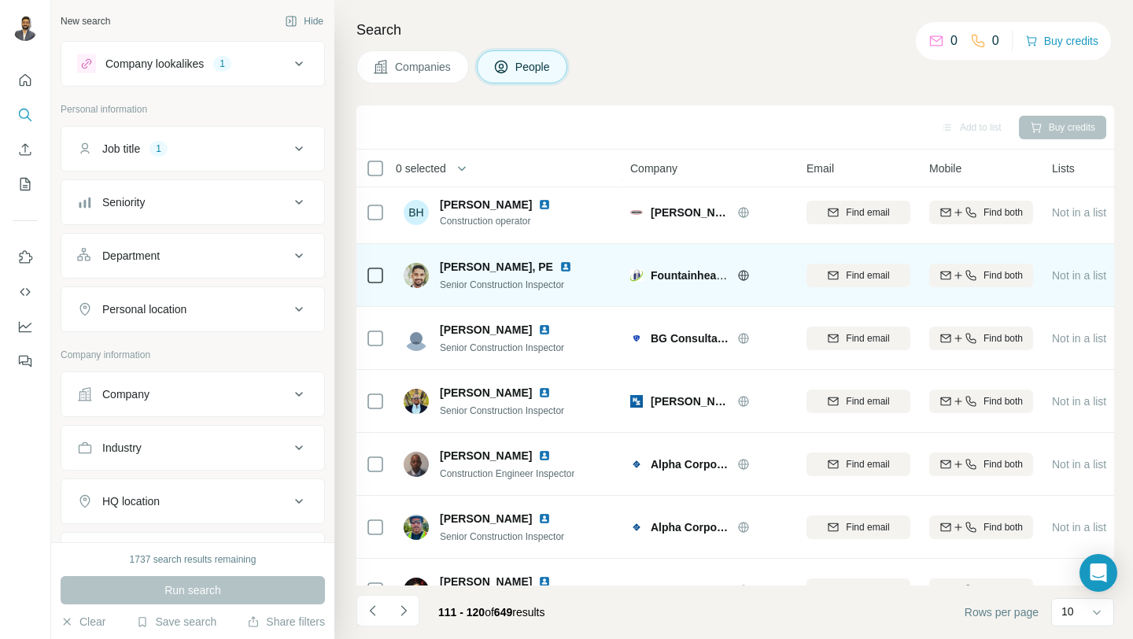
scroll to position [231, 0]
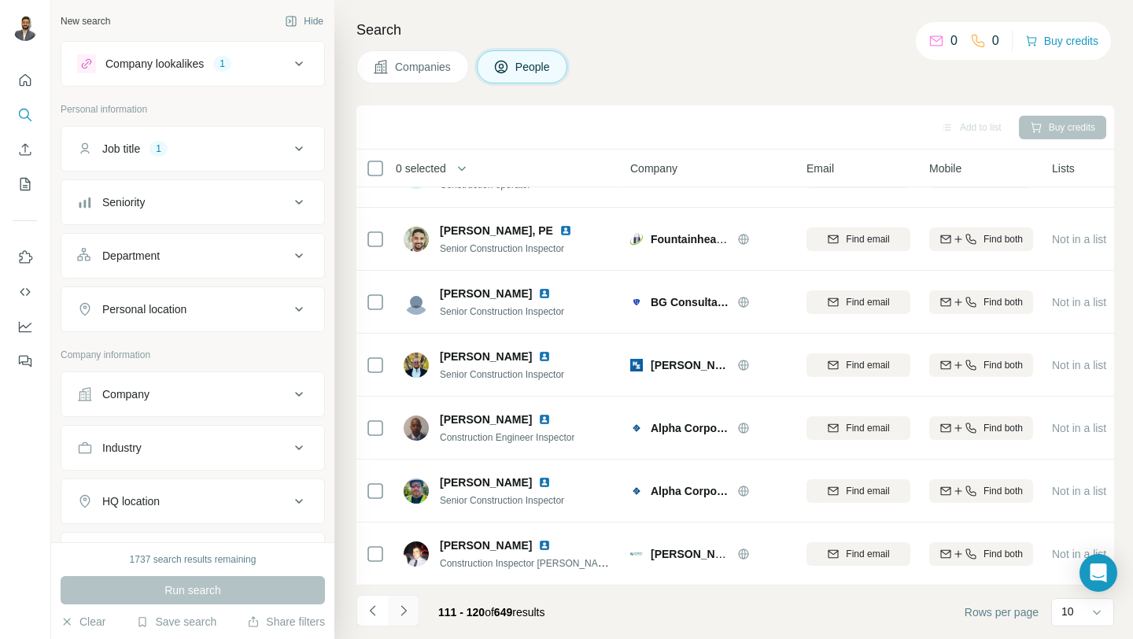
click at [406, 613] on icon "Navigate to next page" at bounding box center [404, 611] width 16 height 16
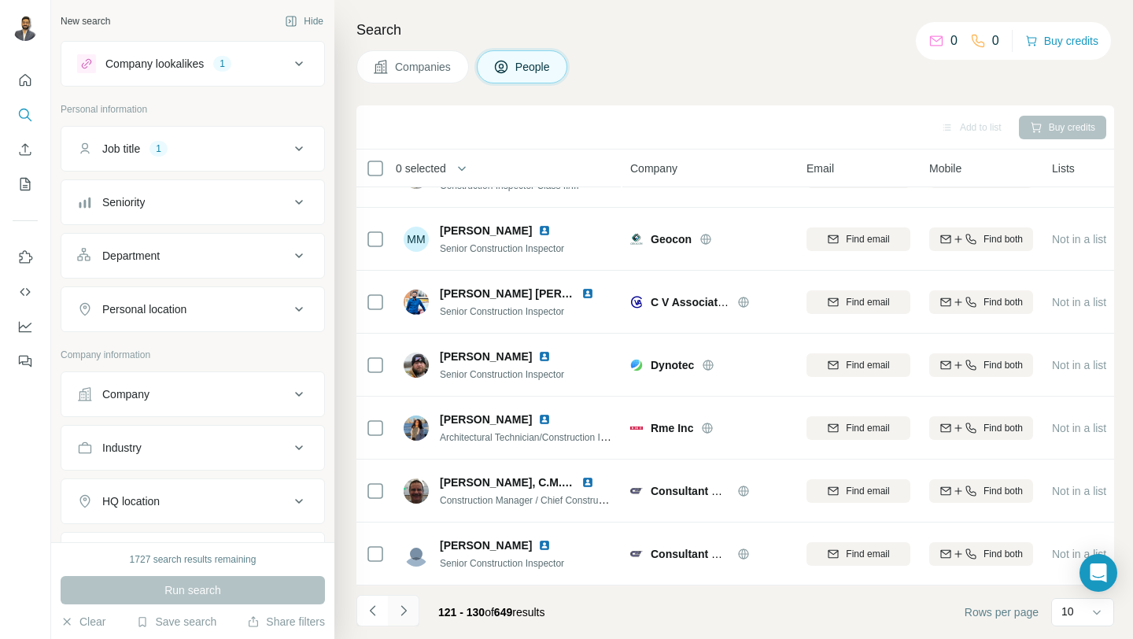
click at [404, 615] on icon "Navigate to next page" at bounding box center [404, 611] width 16 height 16
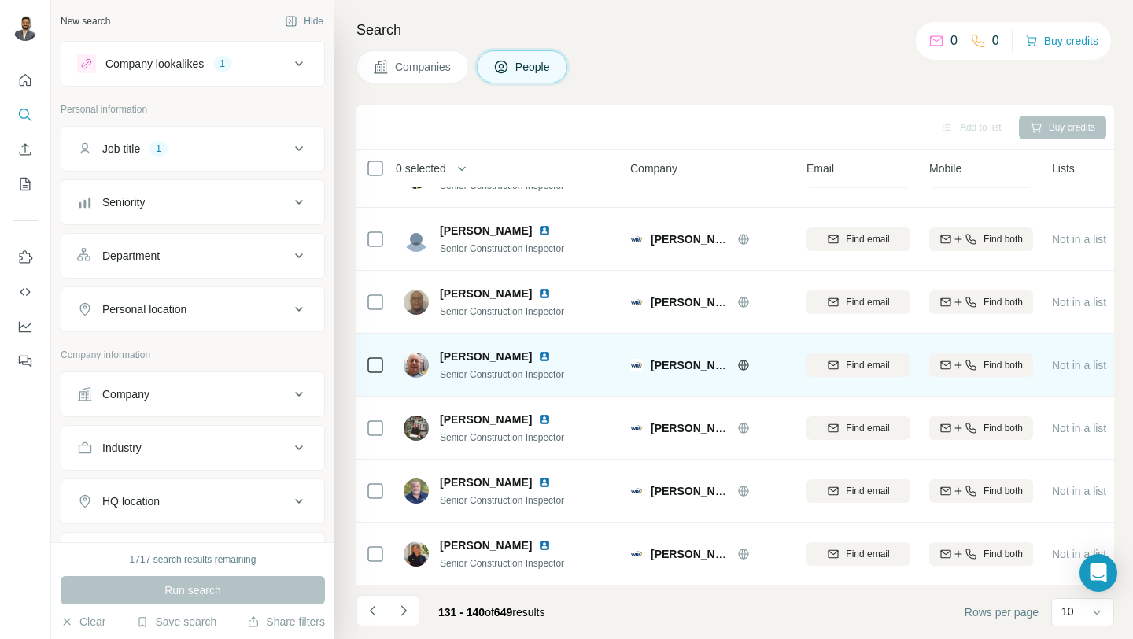
scroll to position [0, 0]
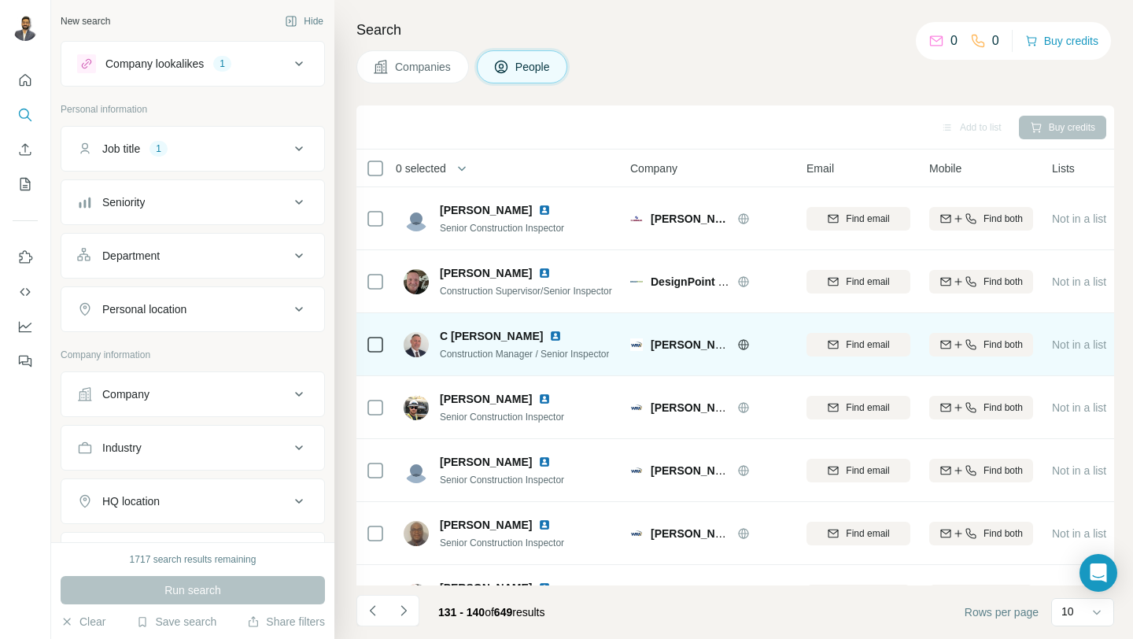
click at [549, 337] on img at bounding box center [555, 336] width 13 height 13
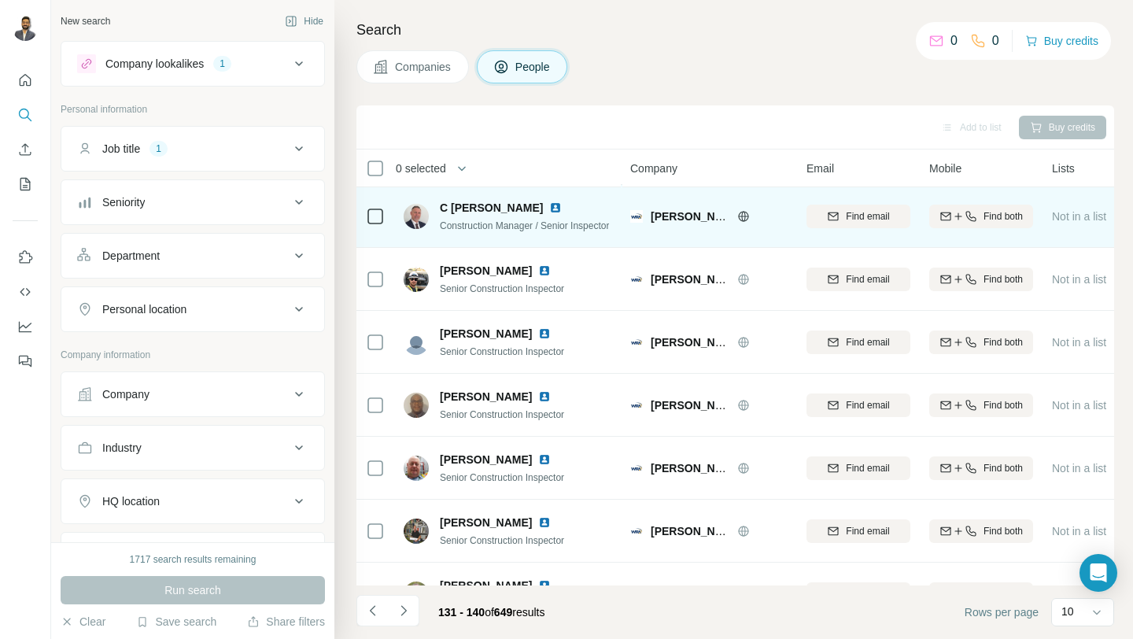
scroll to position [231, 0]
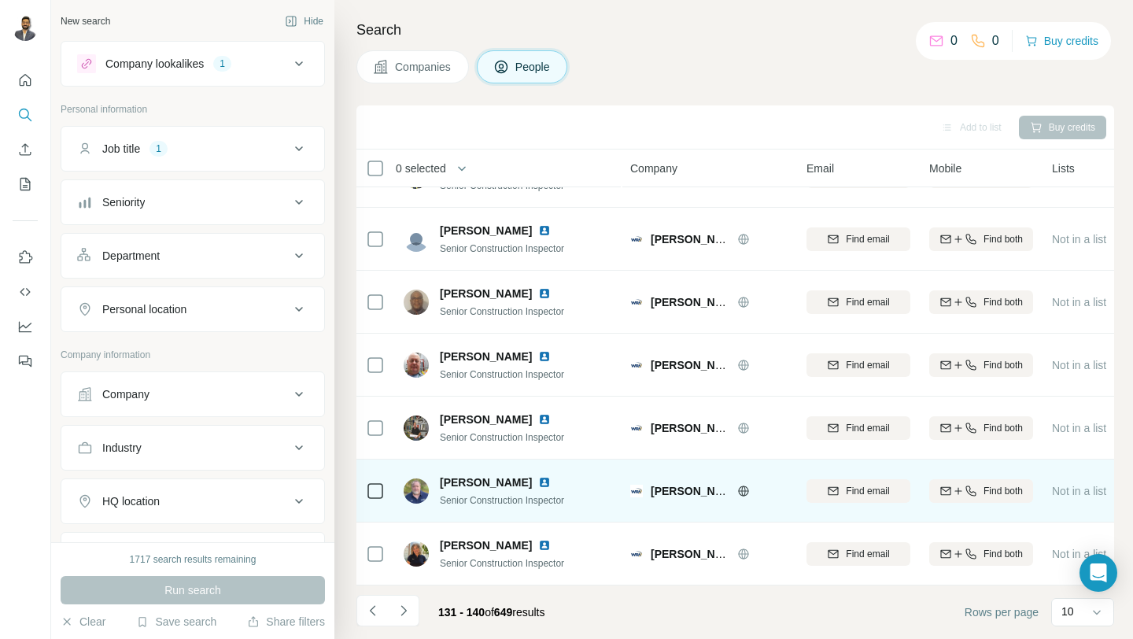
click at [538, 484] on img at bounding box center [544, 482] width 13 height 13
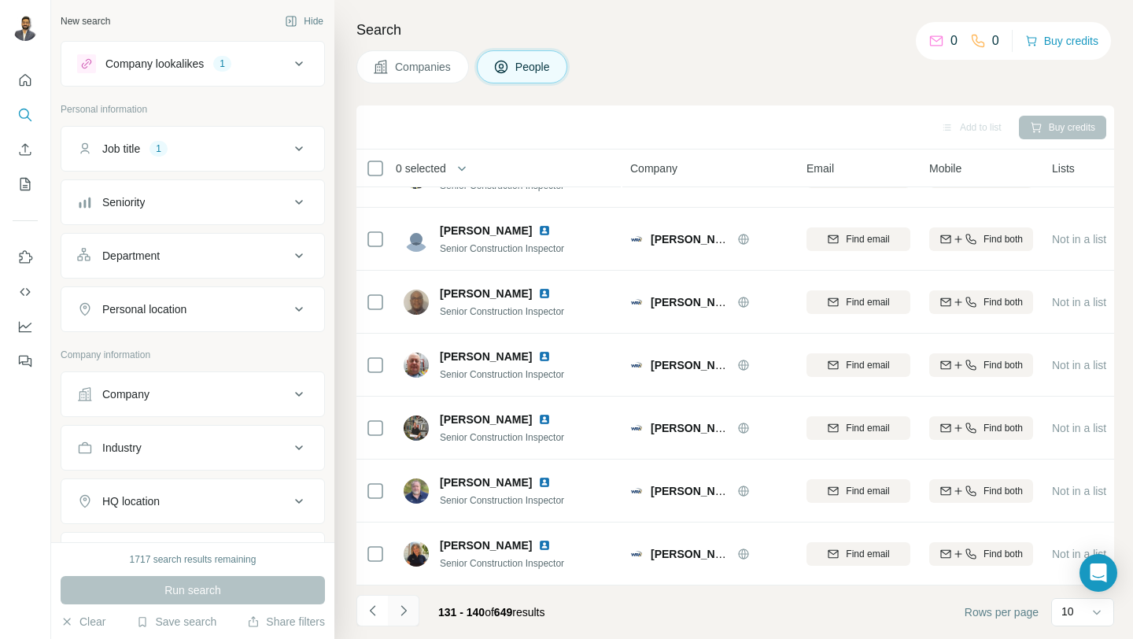
click at [410, 613] on icon "Navigate to next page" at bounding box center [404, 611] width 16 height 16
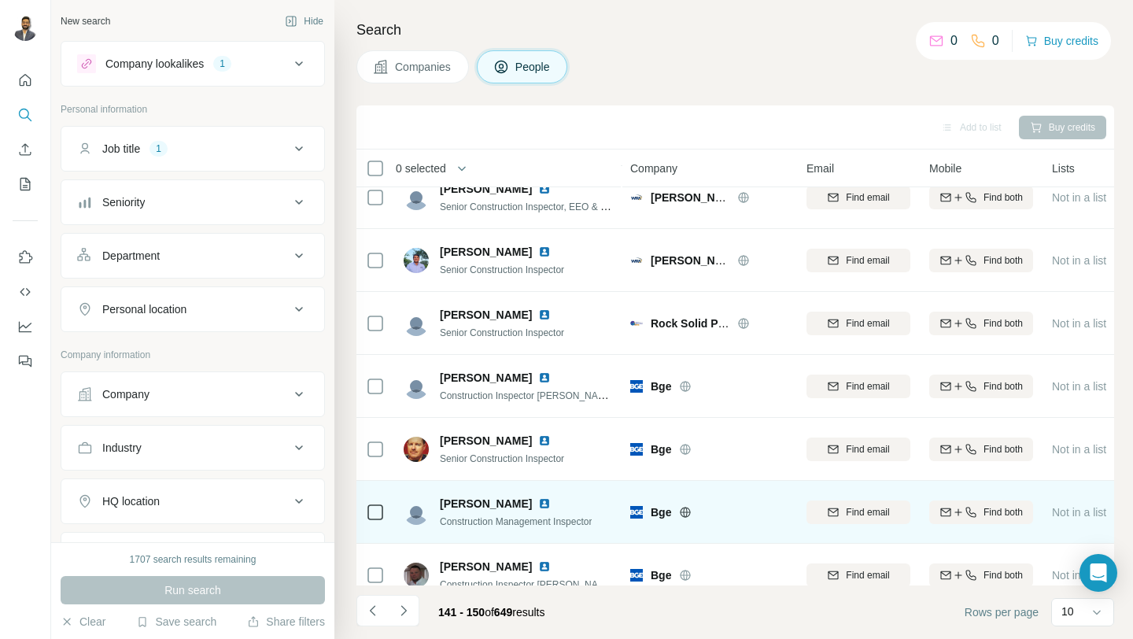
scroll to position [0, 0]
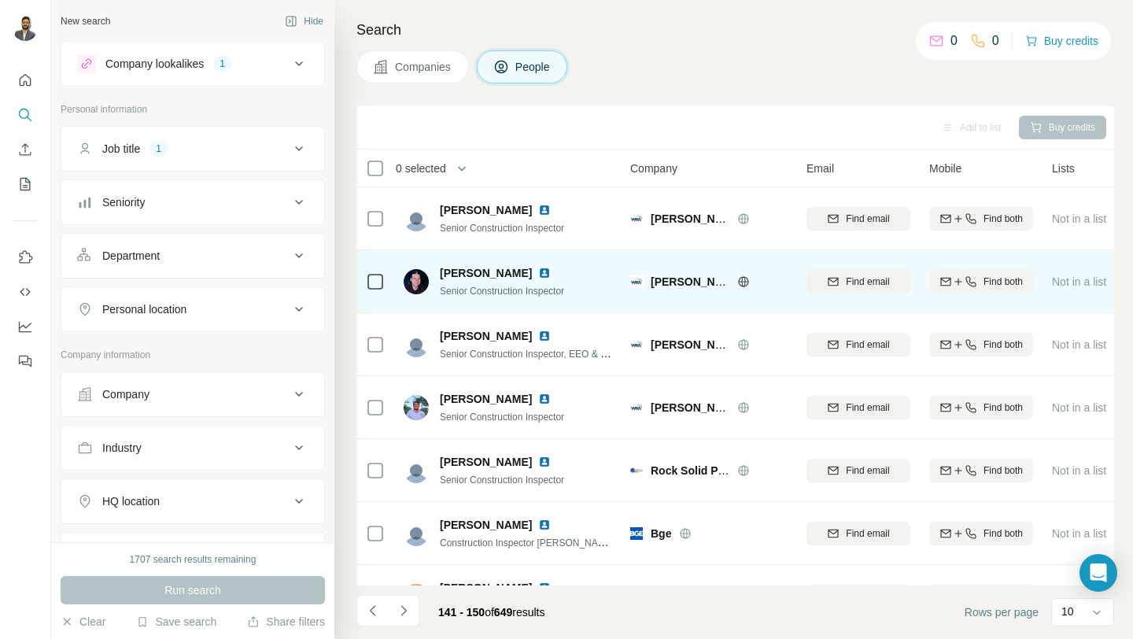
click at [543, 273] on img at bounding box center [544, 273] width 13 height 13
